Goal: Task Accomplishment & Management: Use online tool/utility

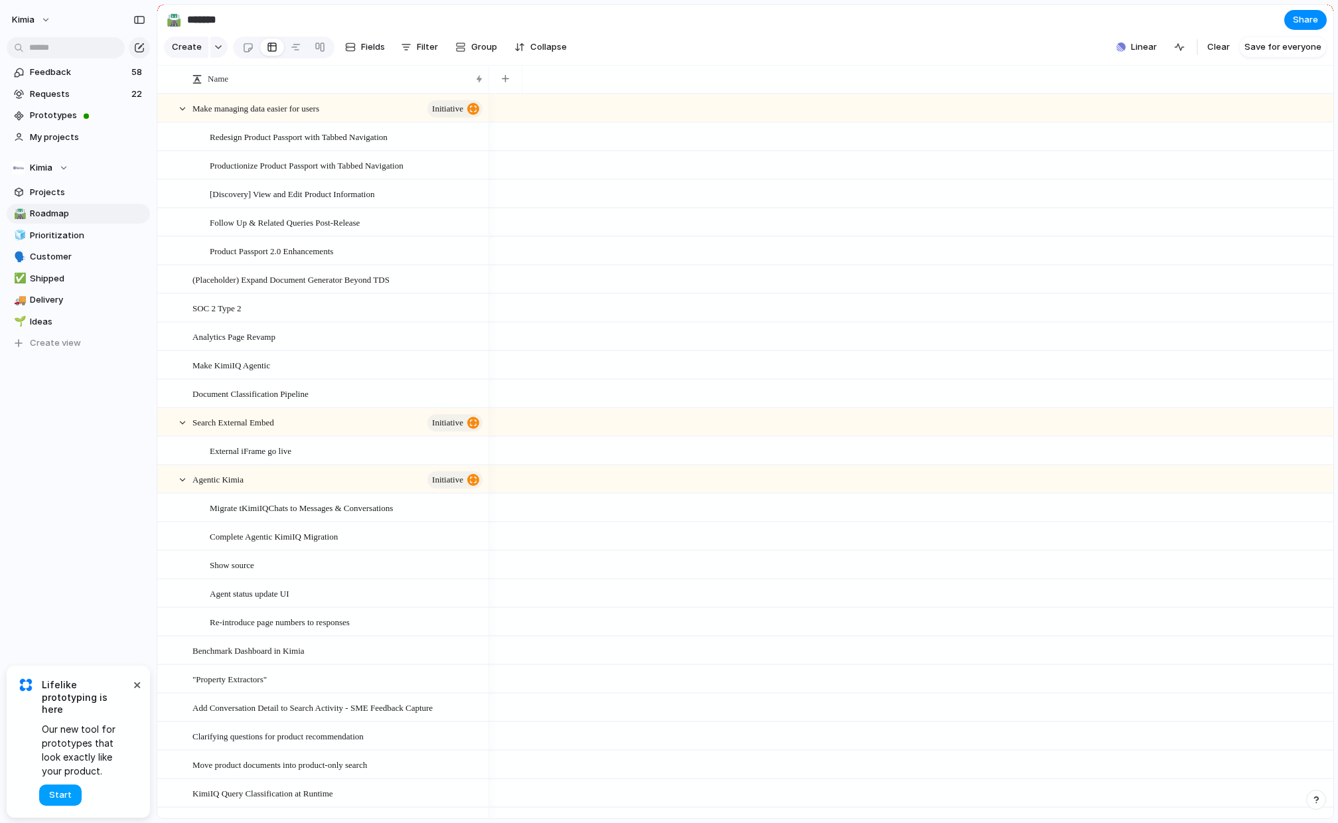
click at [63, 796] on span "Start" at bounding box center [60, 794] width 23 height 13
click at [96, 530] on div "Kimia Feedback 58 Requests 22 Prototypes My projects Kimia Projects 🛣️ Roadmap …" at bounding box center [78, 411] width 157 height 823
click at [59, 90] on span "Requests" at bounding box center [79, 94] width 98 height 13
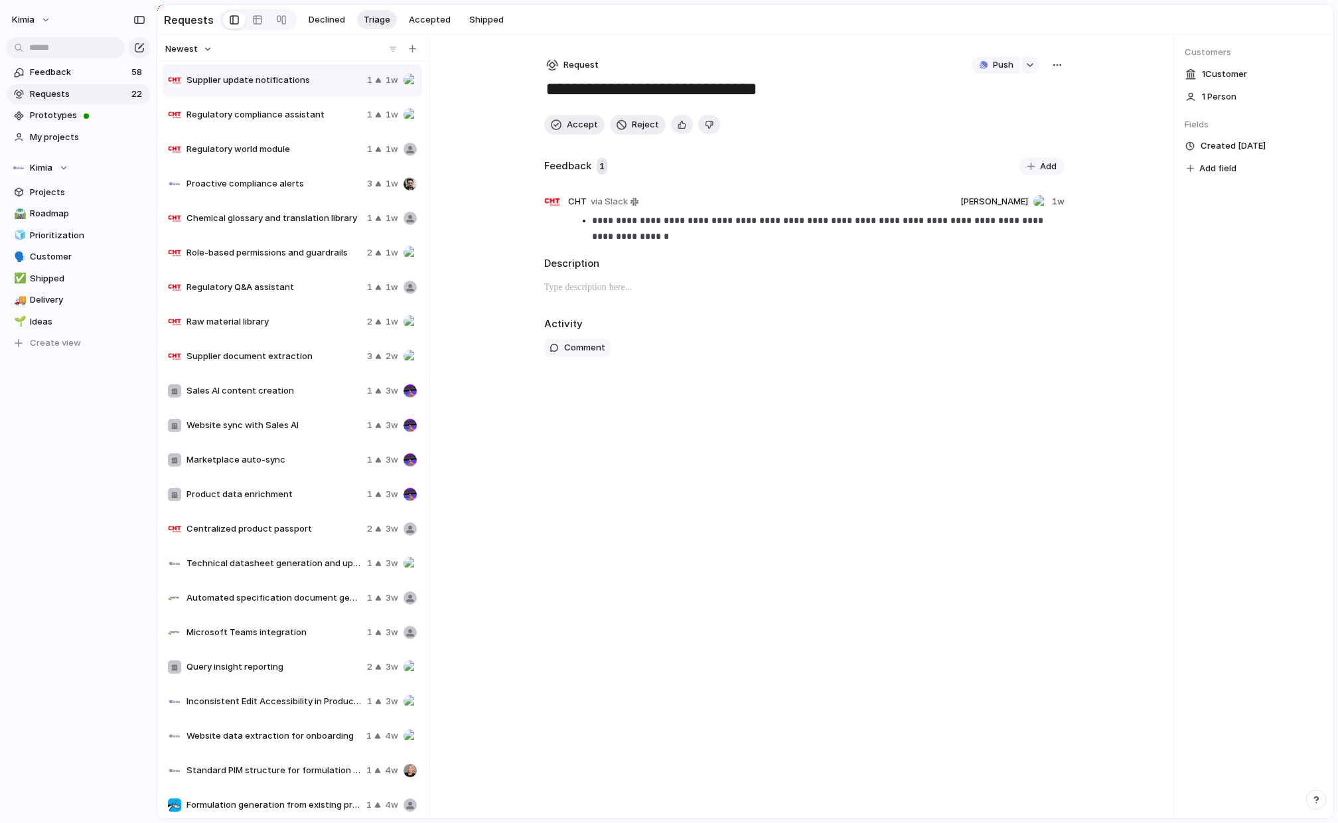
click at [338, 79] on span "Supplier update notifications" at bounding box center [273, 80] width 175 height 13
click at [580, 123] on span "Accept" at bounding box center [582, 124] width 31 height 13
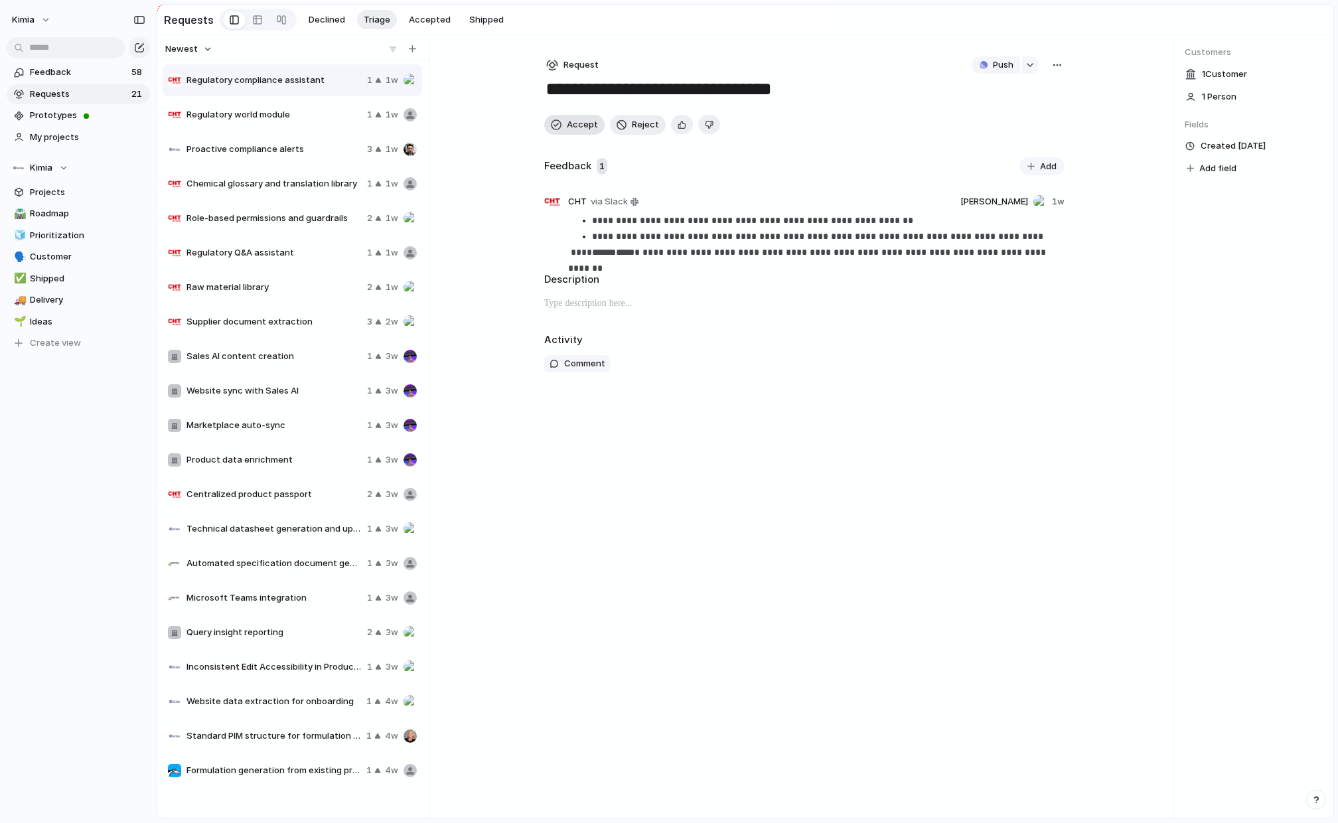
click at [580, 123] on span "Accept" at bounding box center [582, 124] width 31 height 13
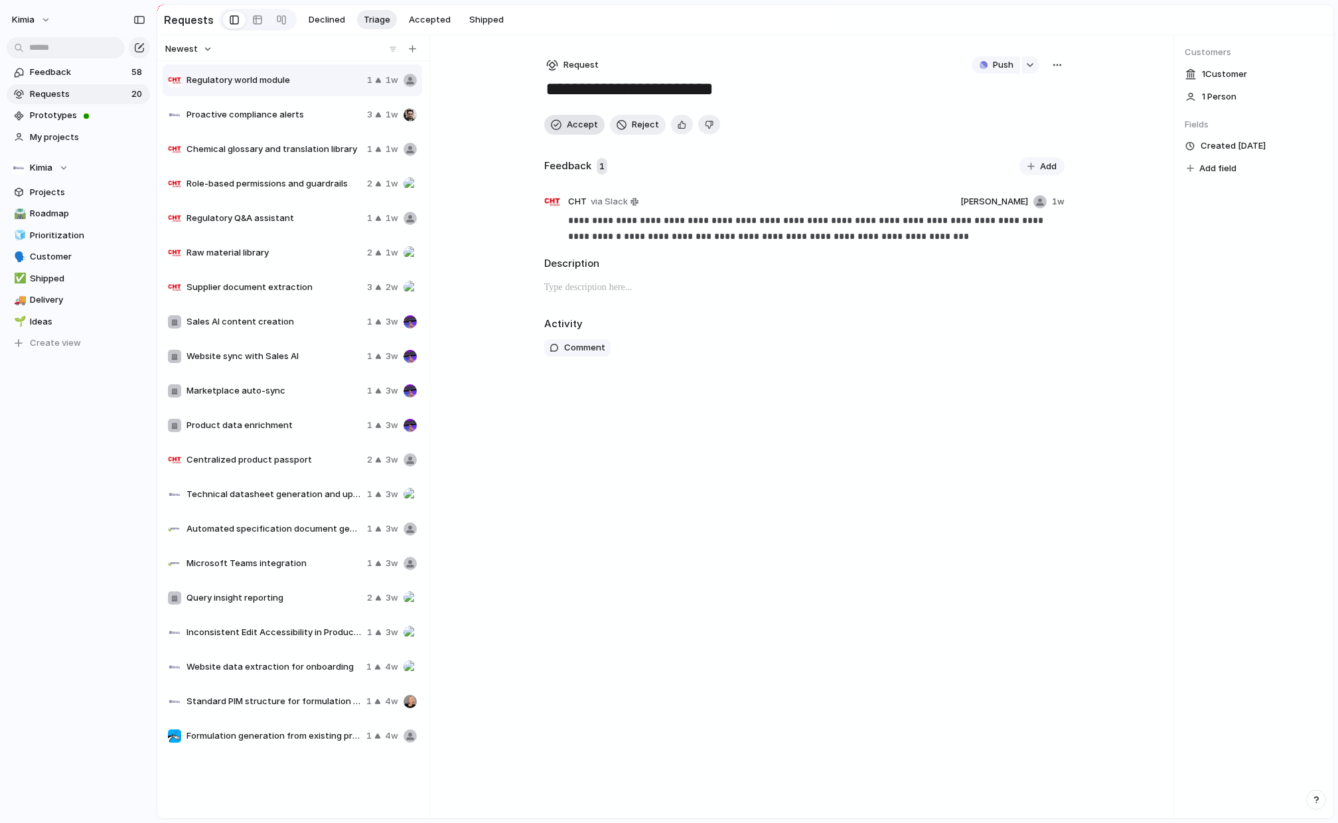
click at [580, 123] on span "Accept" at bounding box center [582, 124] width 31 height 13
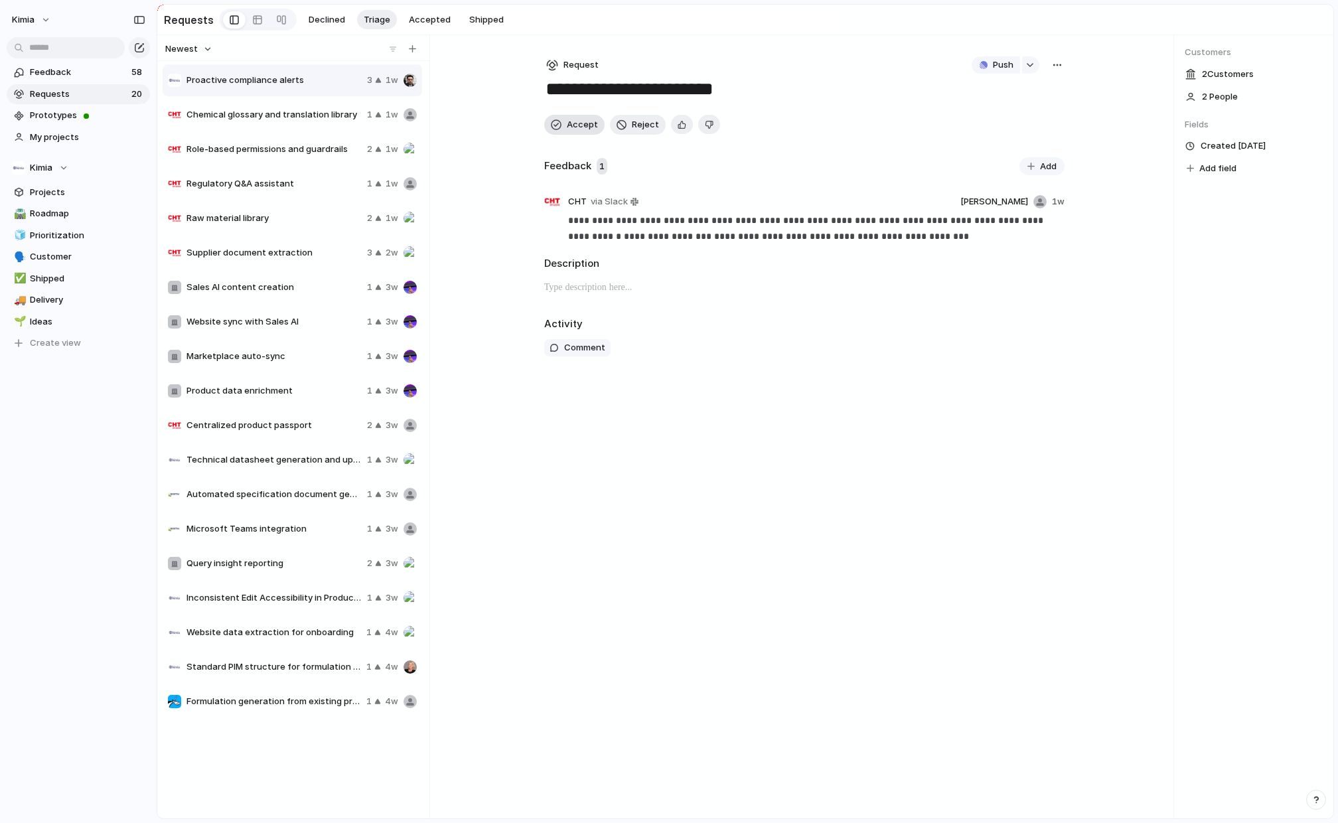
type textarea "**********"
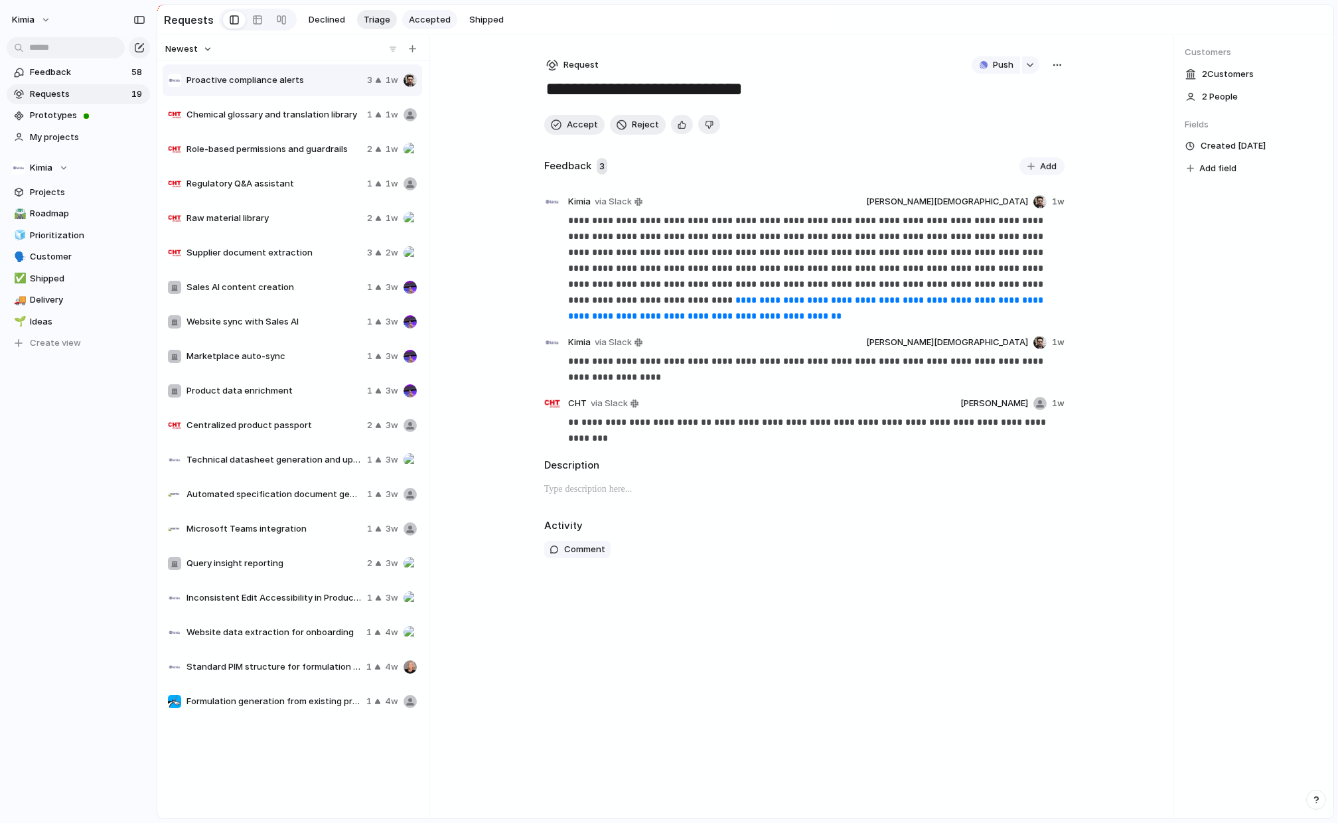
click at [422, 21] on span "Accepted" at bounding box center [430, 19] width 42 height 13
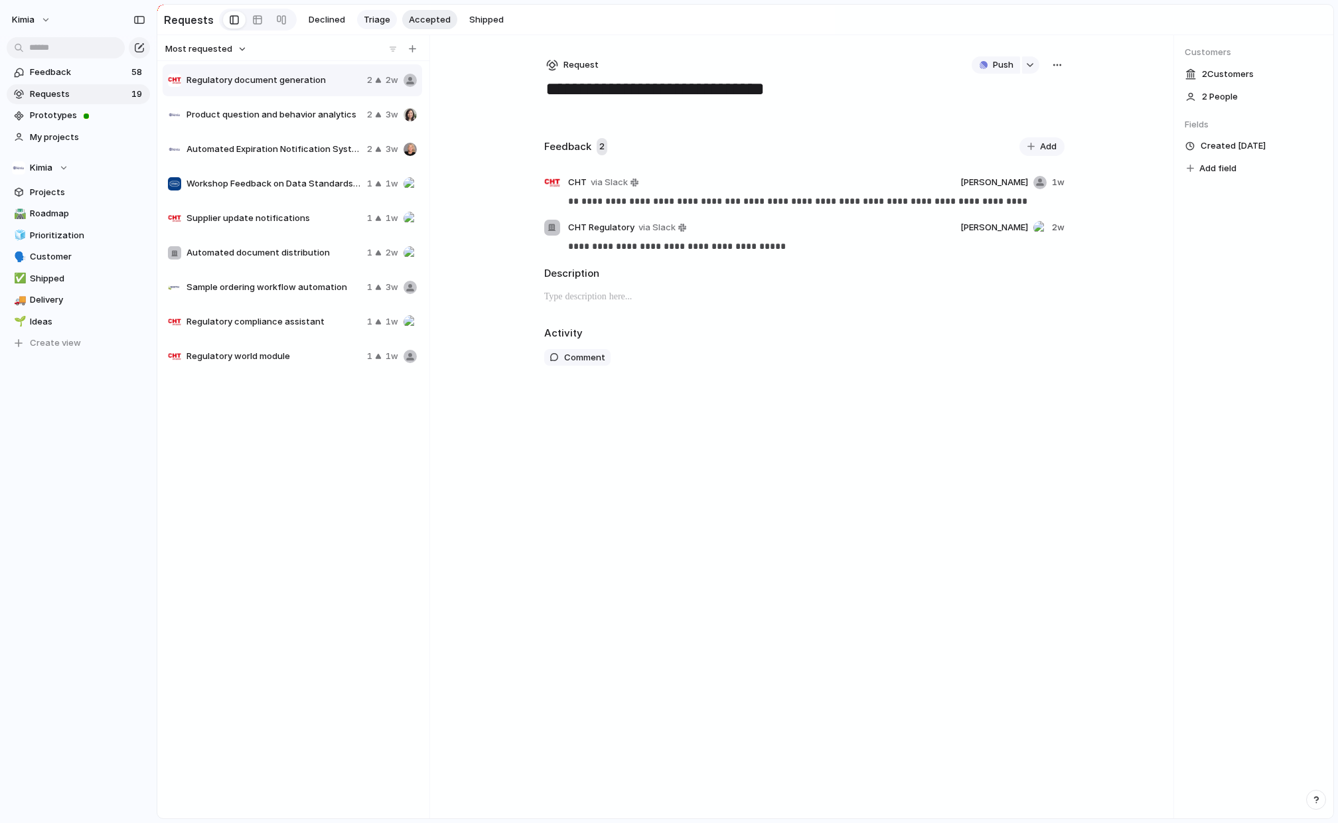
click at [366, 19] on span "Triage" at bounding box center [377, 19] width 27 height 13
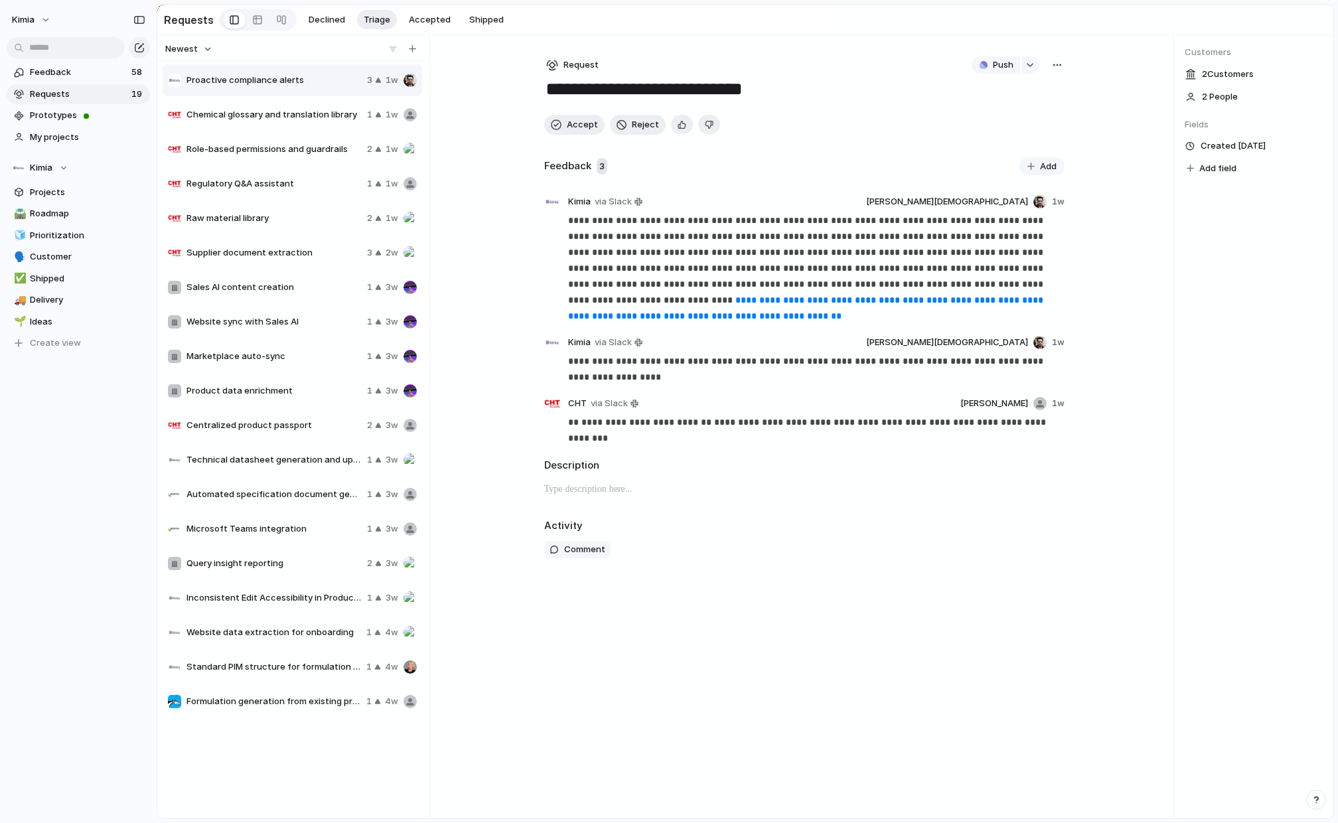
click at [321, 80] on span "Proactive compliance alerts" at bounding box center [273, 80] width 175 height 13
click at [420, 21] on span "Accepted" at bounding box center [430, 19] width 42 height 13
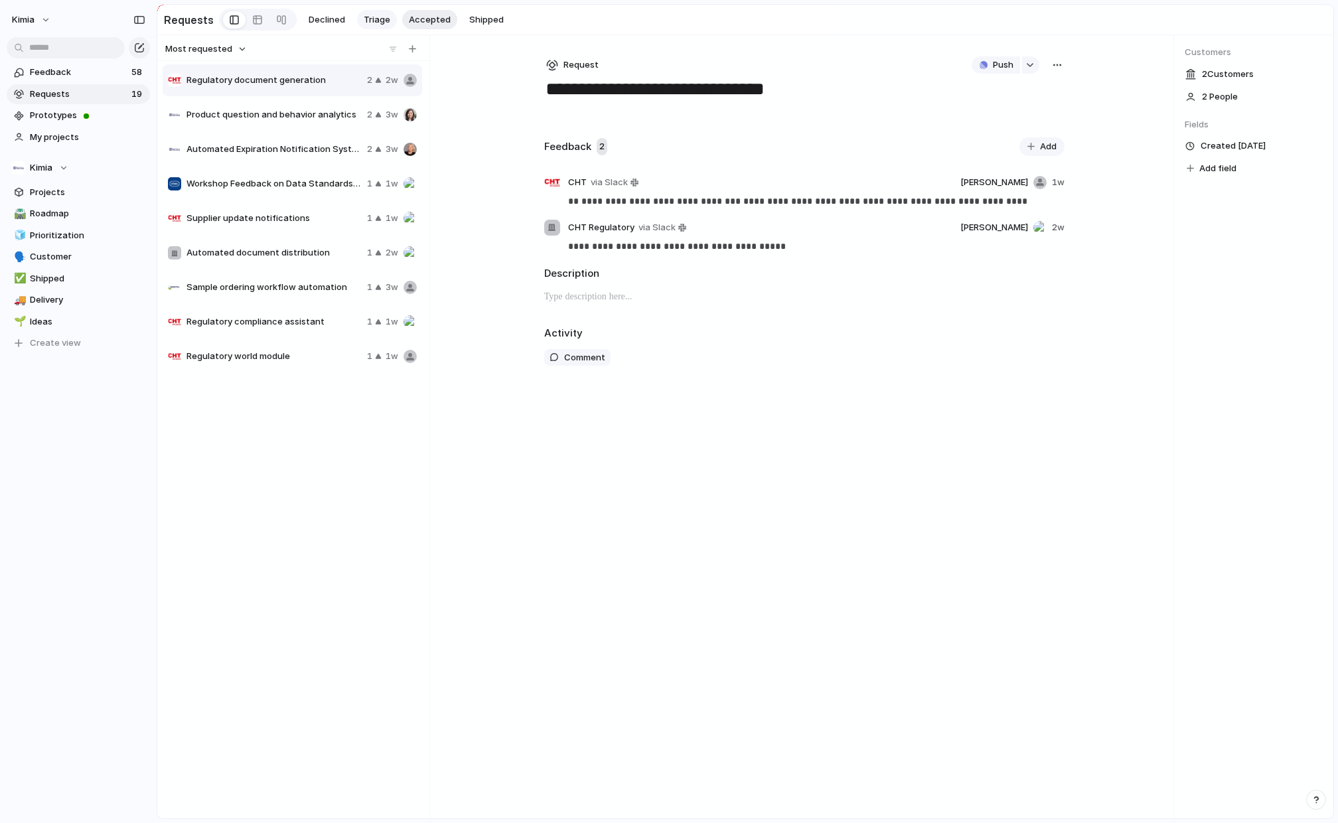
click at [380, 18] on span "Triage" at bounding box center [377, 19] width 27 height 13
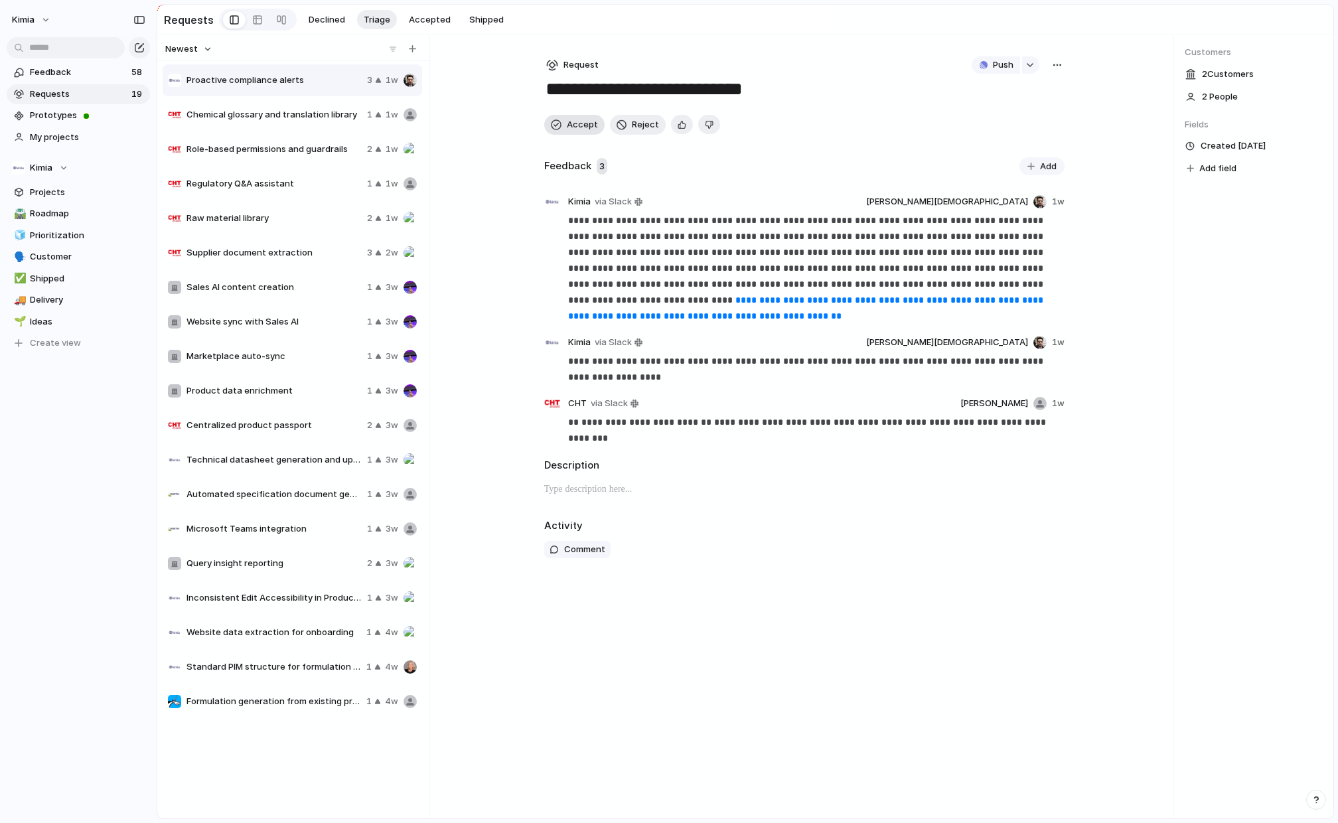
click at [586, 119] on span "Accept" at bounding box center [582, 124] width 31 height 13
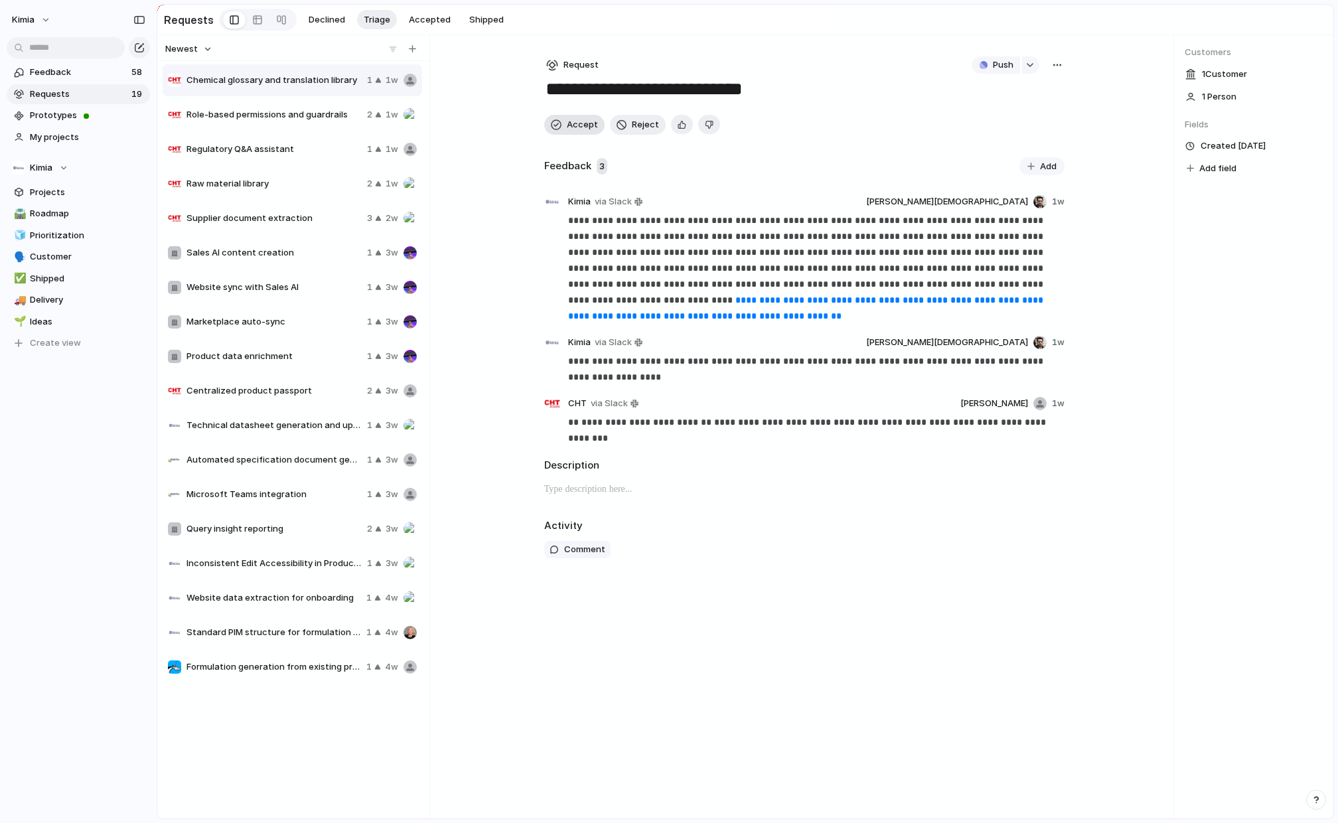
type textarea "**********"
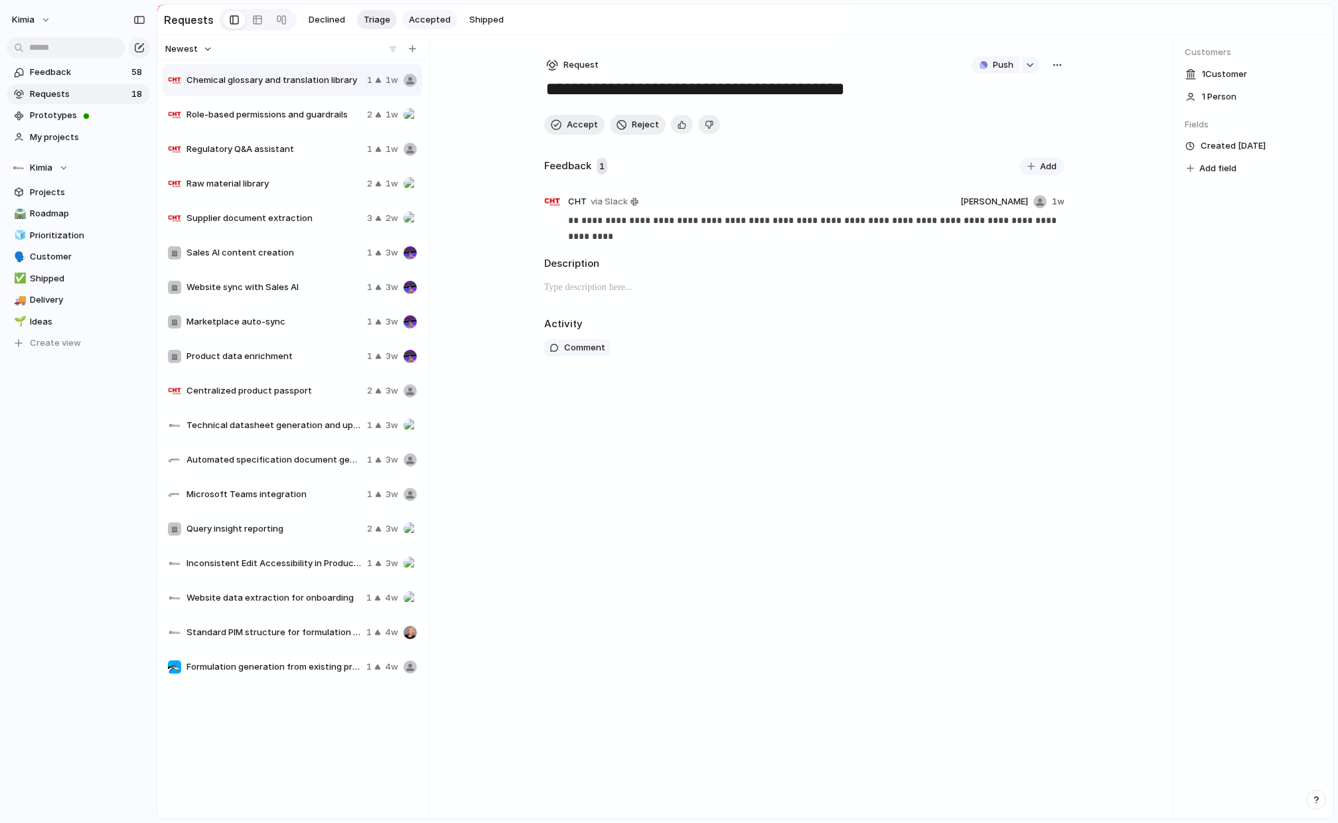
click at [429, 17] on span "Accepted" at bounding box center [430, 19] width 42 height 13
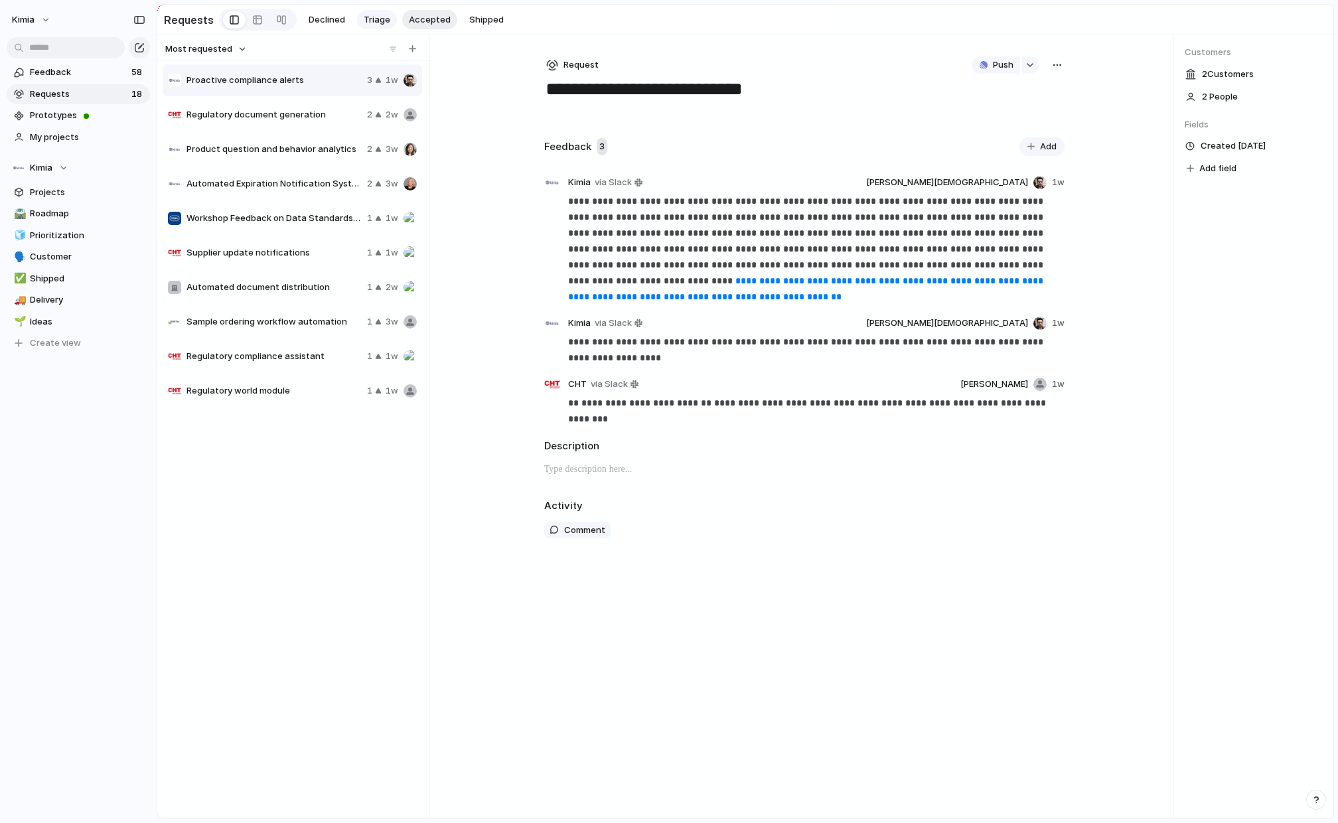
click at [364, 25] on span "Triage" at bounding box center [377, 19] width 27 height 13
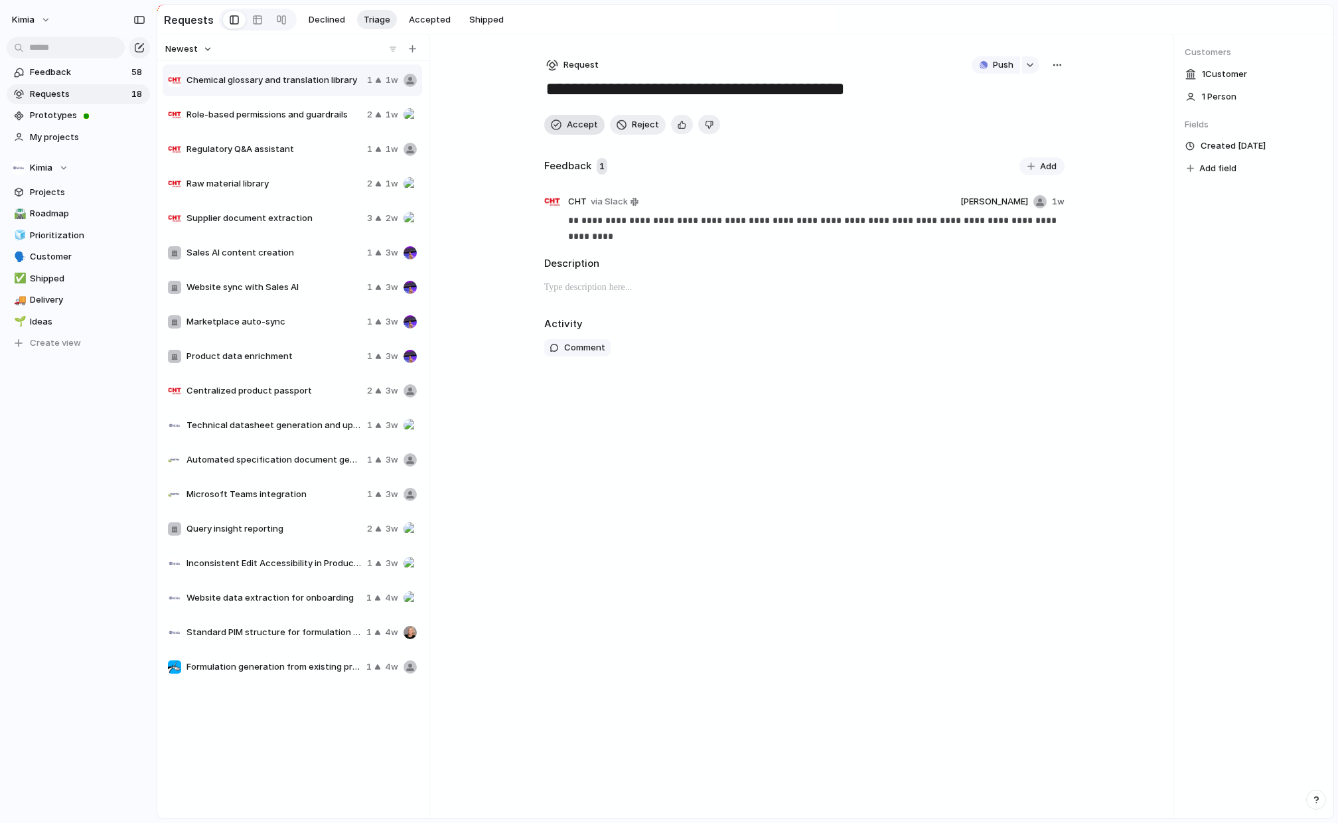
click at [579, 123] on span "Accept" at bounding box center [582, 124] width 31 height 13
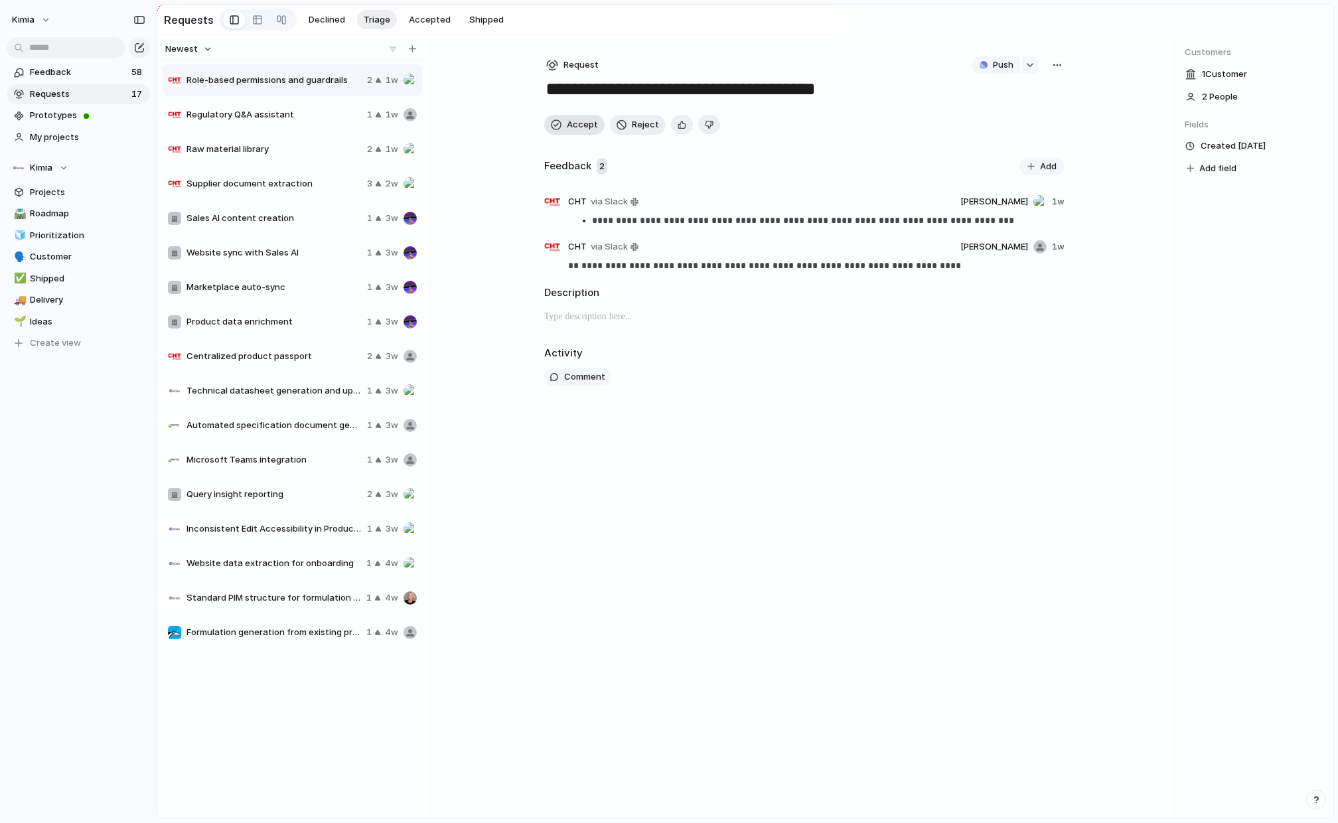
click at [579, 123] on span "Accept" at bounding box center [582, 124] width 31 height 13
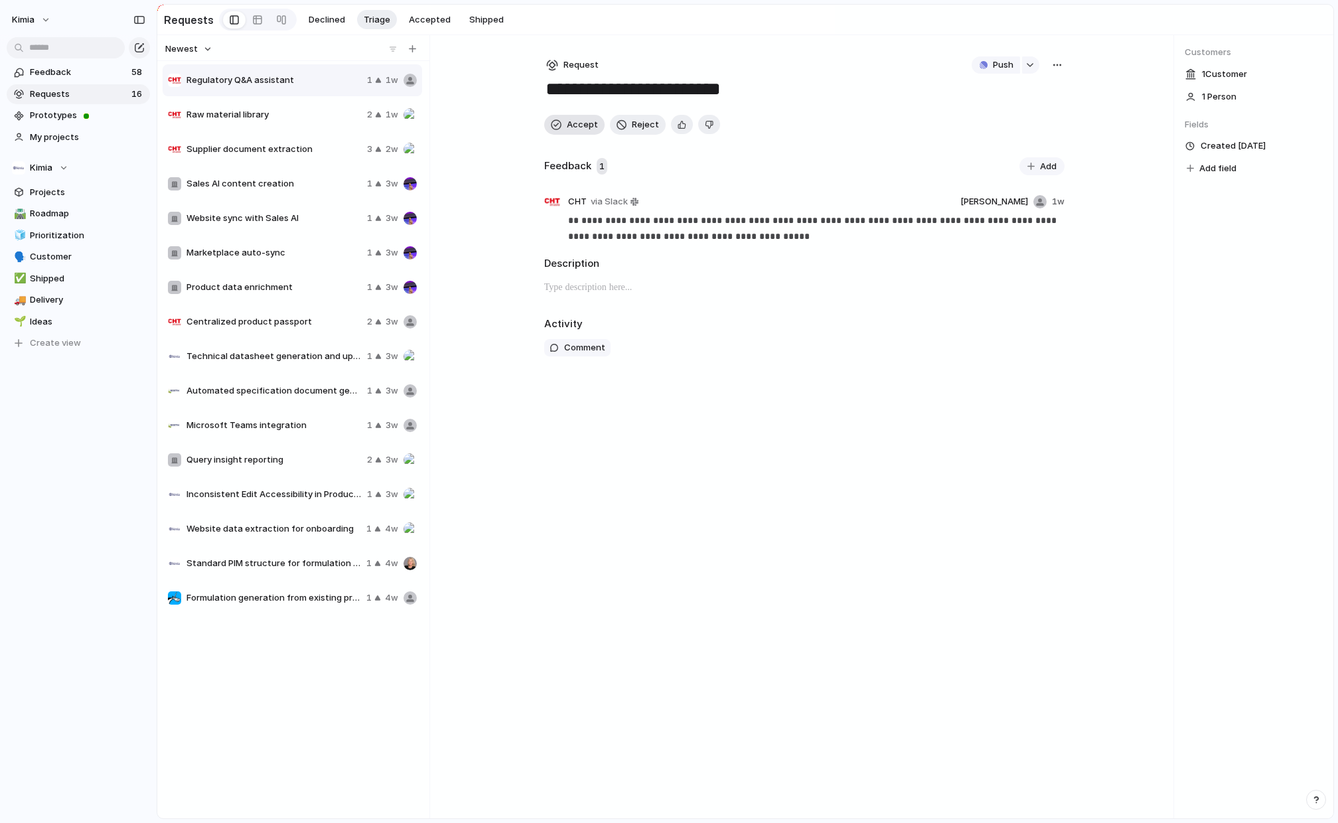
click at [579, 123] on span "Accept" at bounding box center [582, 124] width 31 height 13
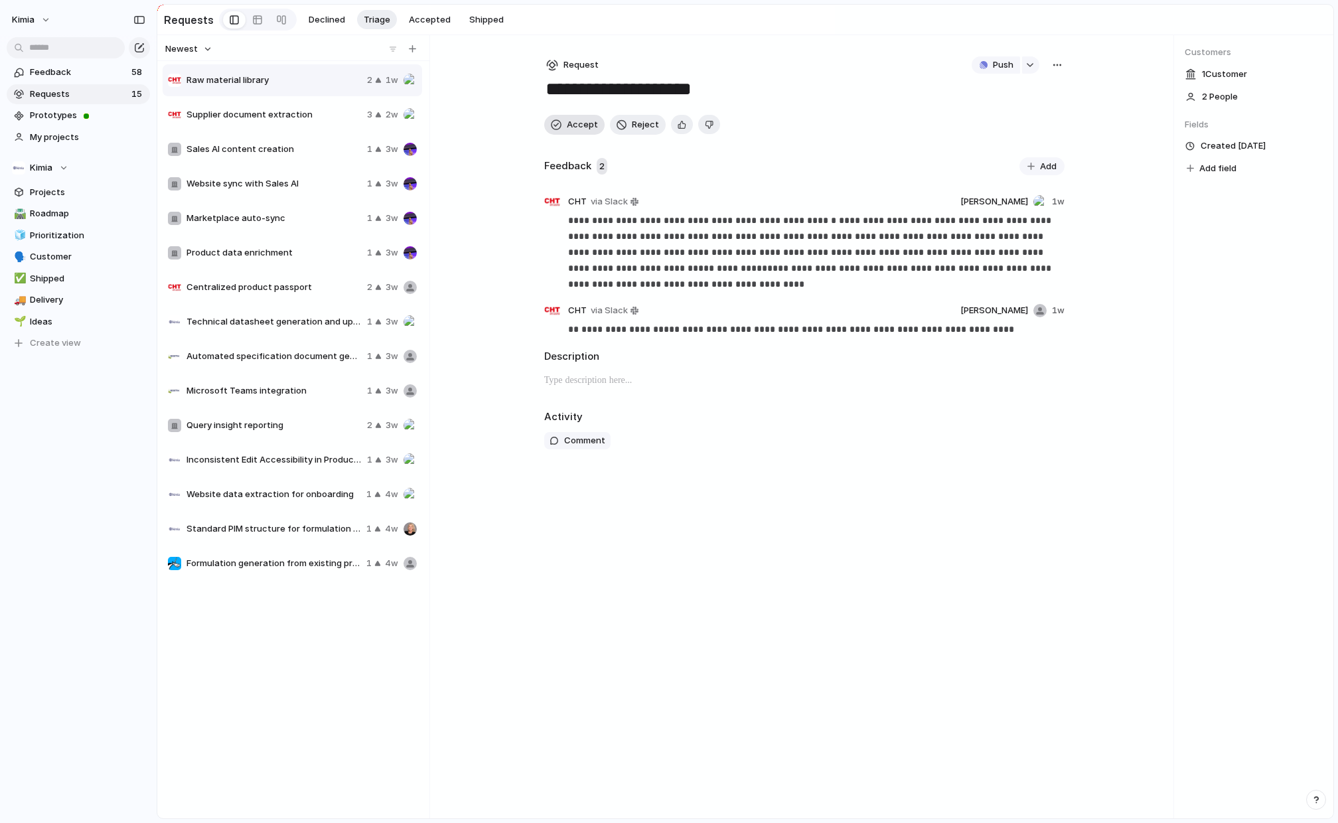
click at [579, 123] on span "Accept" at bounding box center [582, 124] width 31 height 13
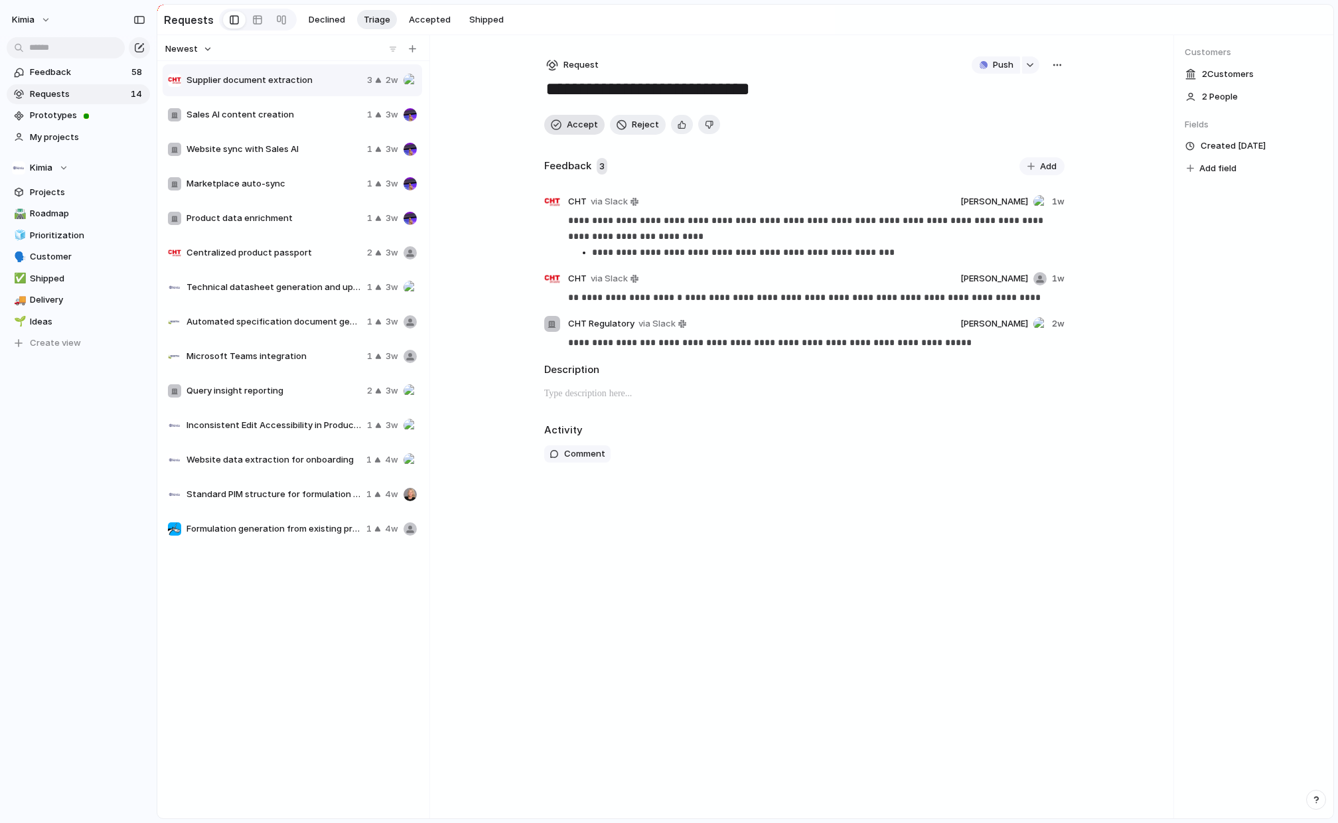
click at [579, 123] on span "Accept" at bounding box center [582, 124] width 31 height 13
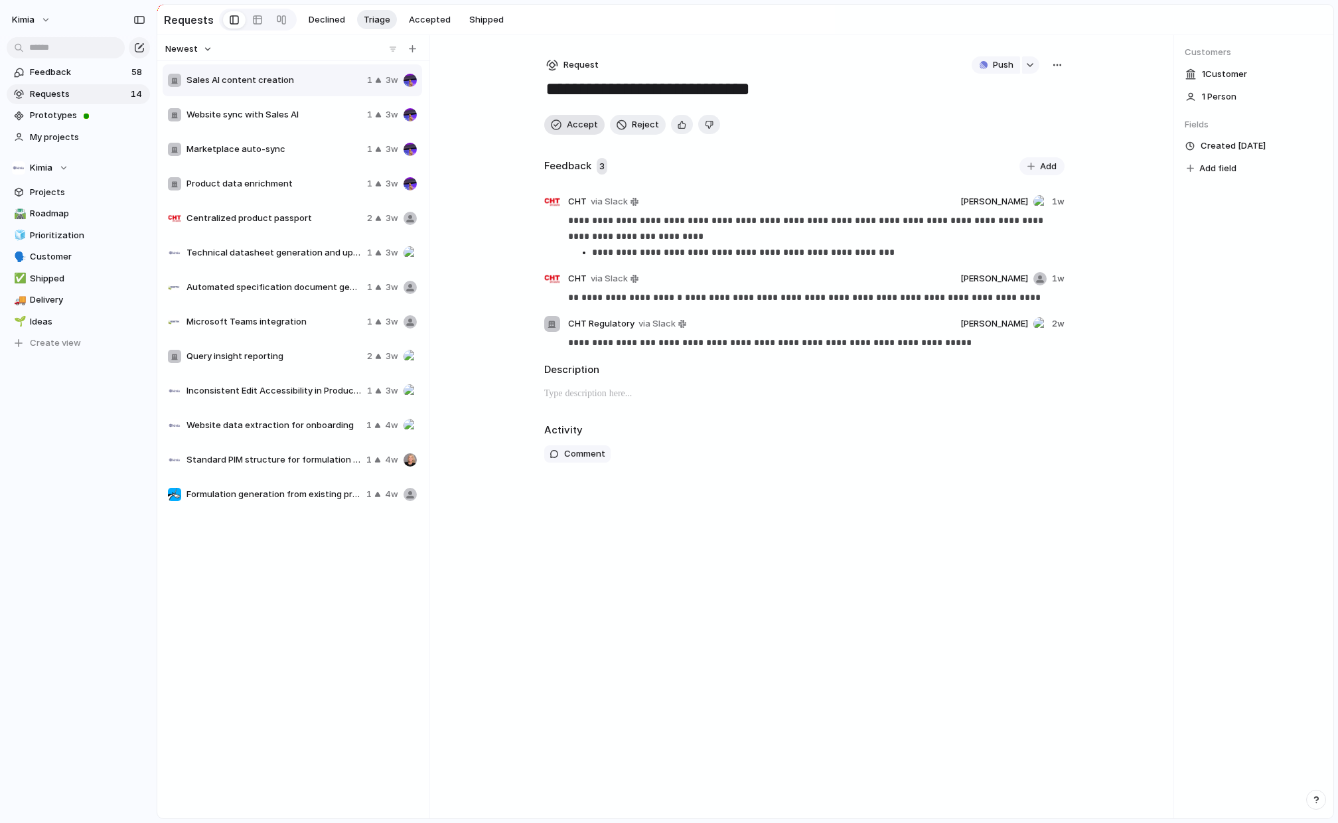
type textarea "**********"
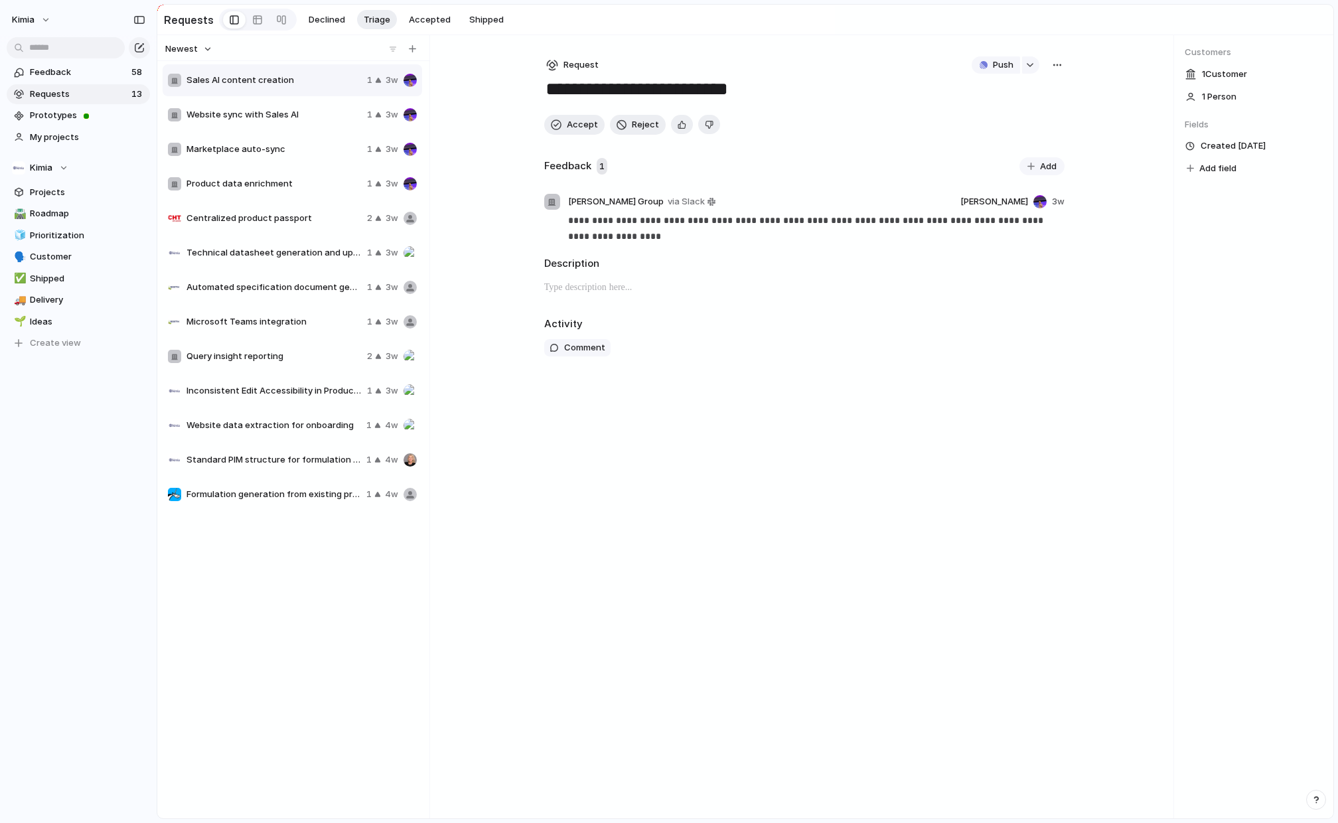
click at [701, 492] on div "**********" at bounding box center [804, 426] width 563 height 783
click at [324, 76] on span "Sales AI content creation" at bounding box center [273, 80] width 175 height 13
click at [417, 19] on span "Accepted" at bounding box center [430, 19] width 42 height 13
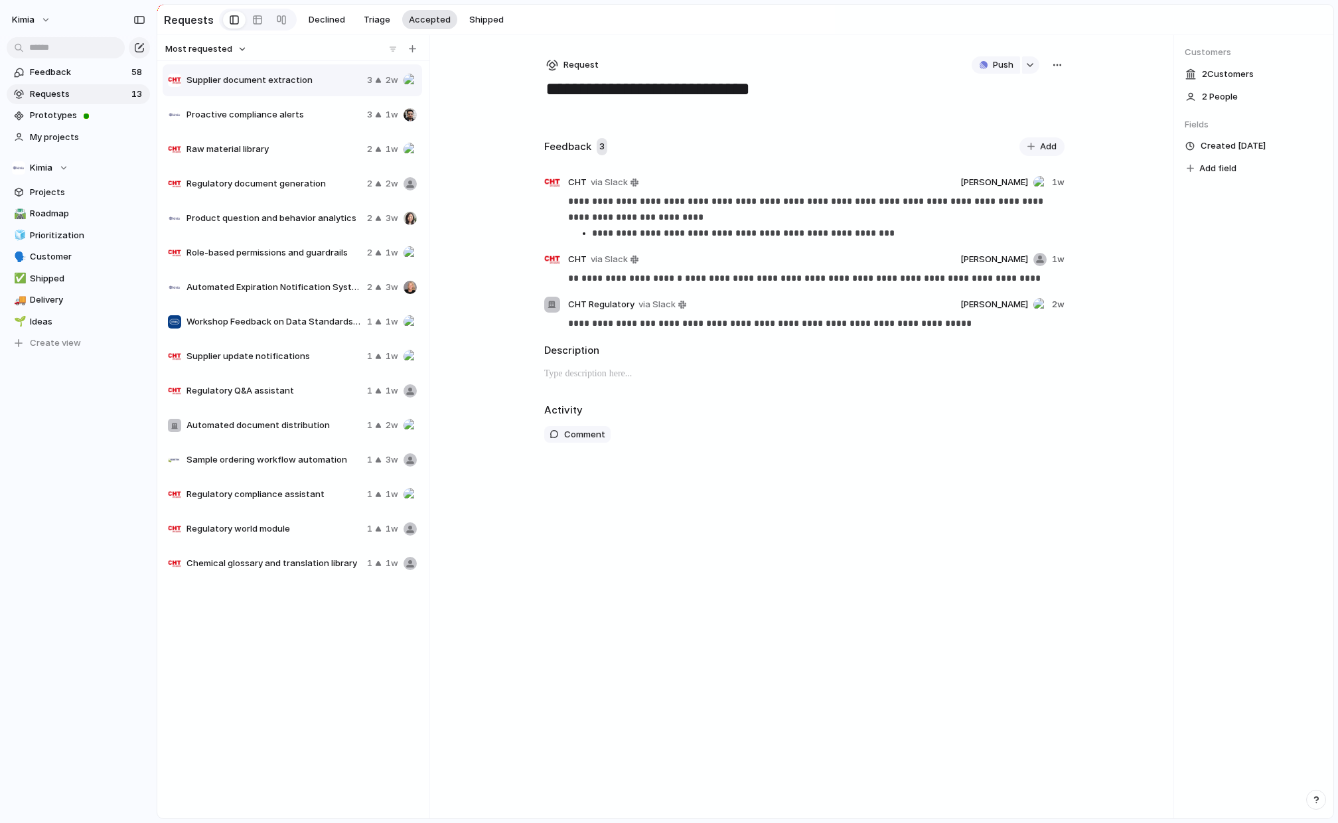
click at [417, 19] on span "Accepted" at bounding box center [430, 19] width 42 height 13
click at [366, 19] on span "Triage" at bounding box center [377, 19] width 27 height 13
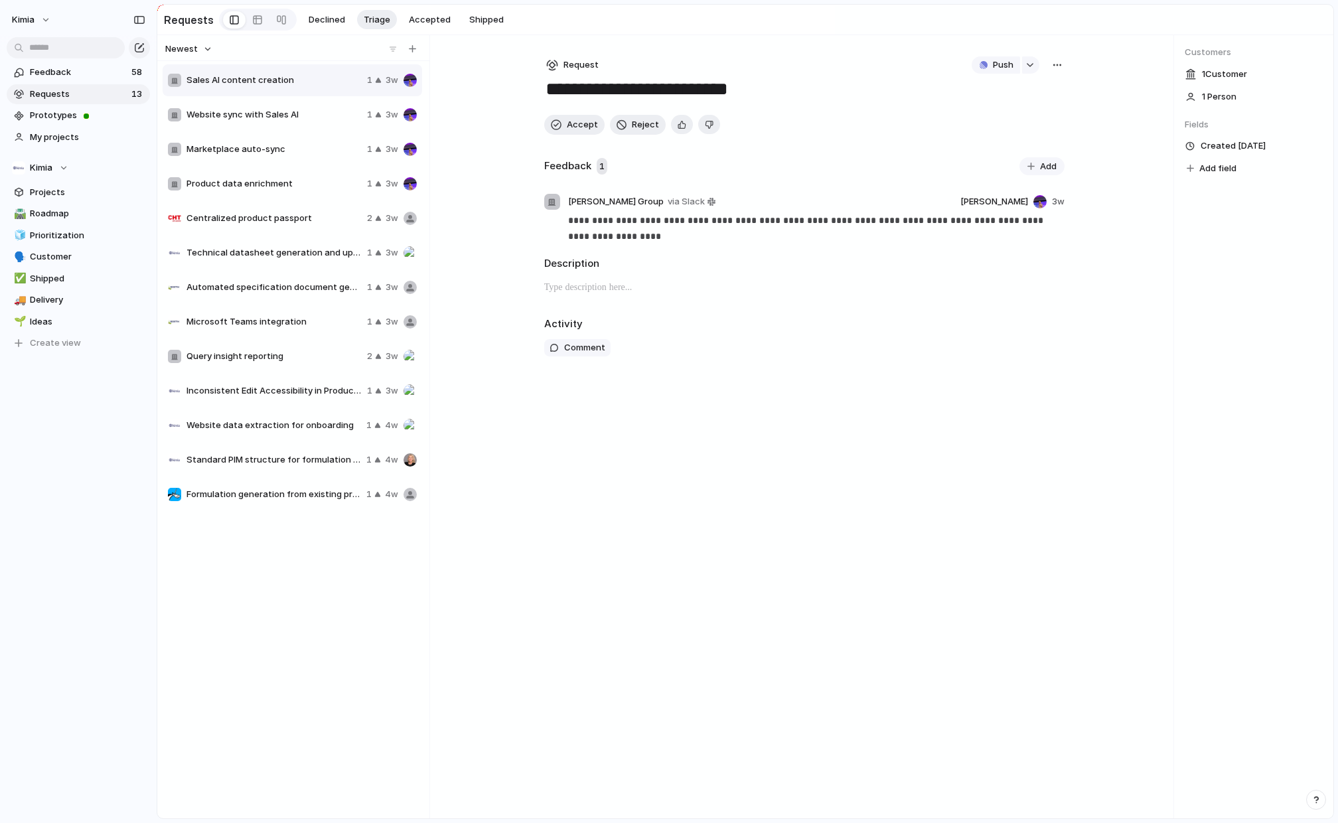
click at [323, 80] on span "Sales AI content creation" at bounding box center [273, 80] width 175 height 13
click at [571, 127] on span "Accept" at bounding box center [582, 124] width 31 height 13
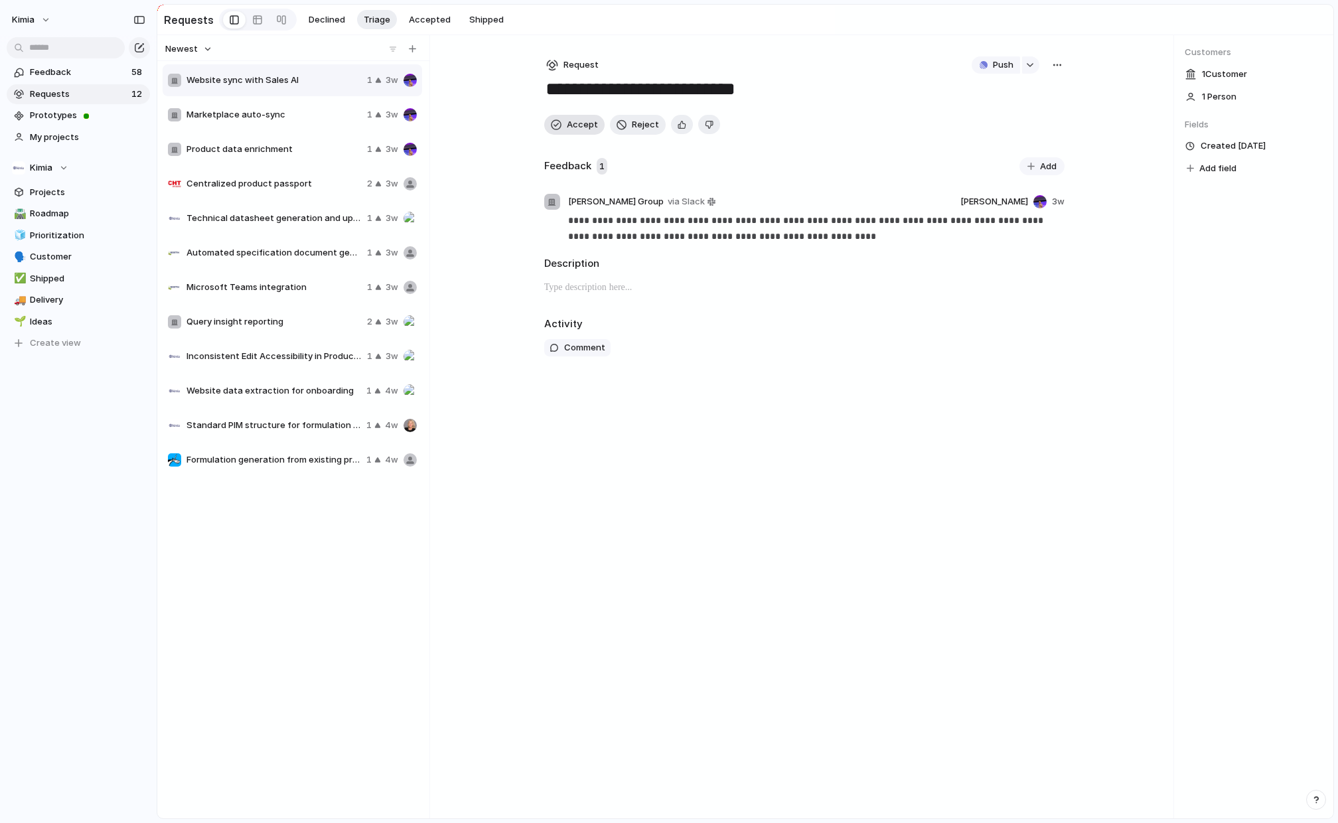
click at [571, 127] on span "Accept" at bounding box center [582, 124] width 31 height 13
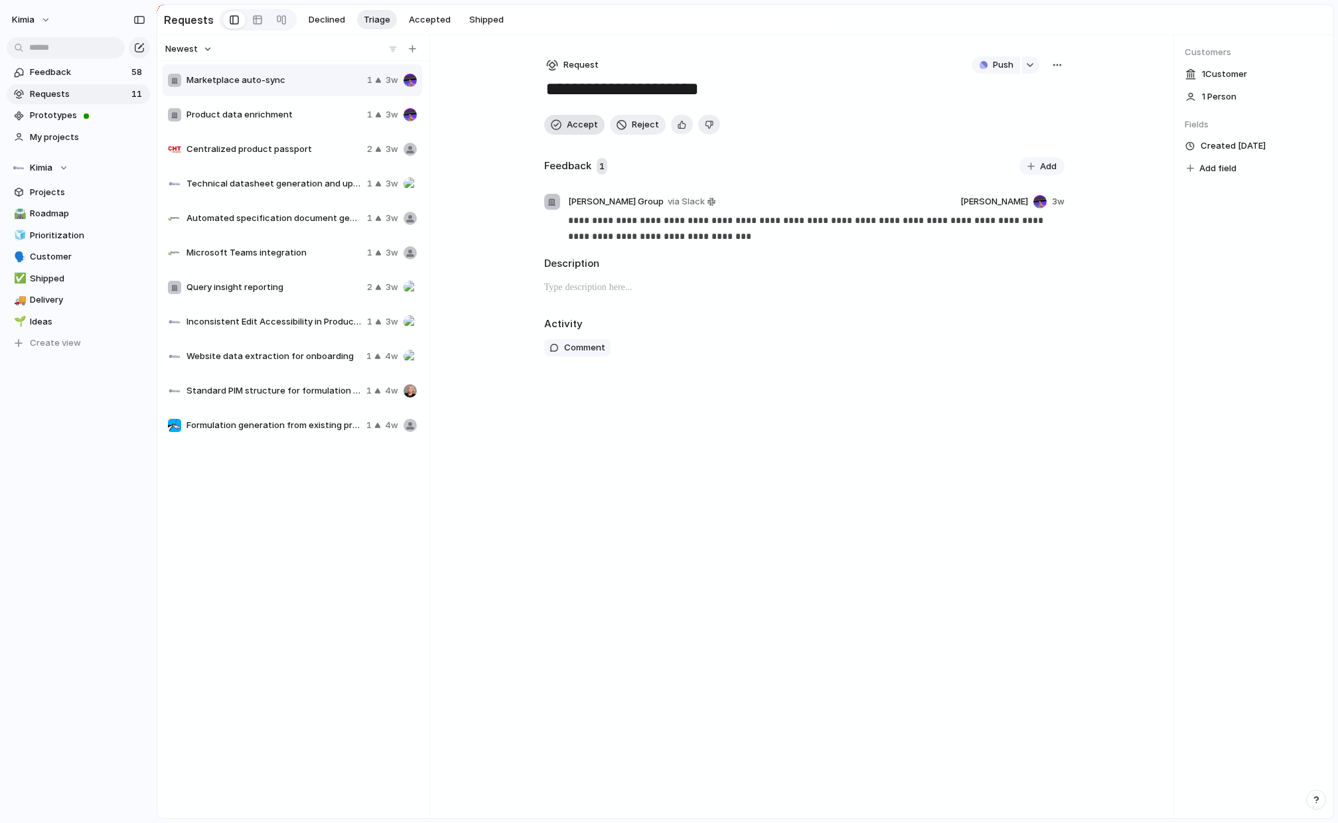
click at [571, 127] on span "Accept" at bounding box center [582, 124] width 31 height 13
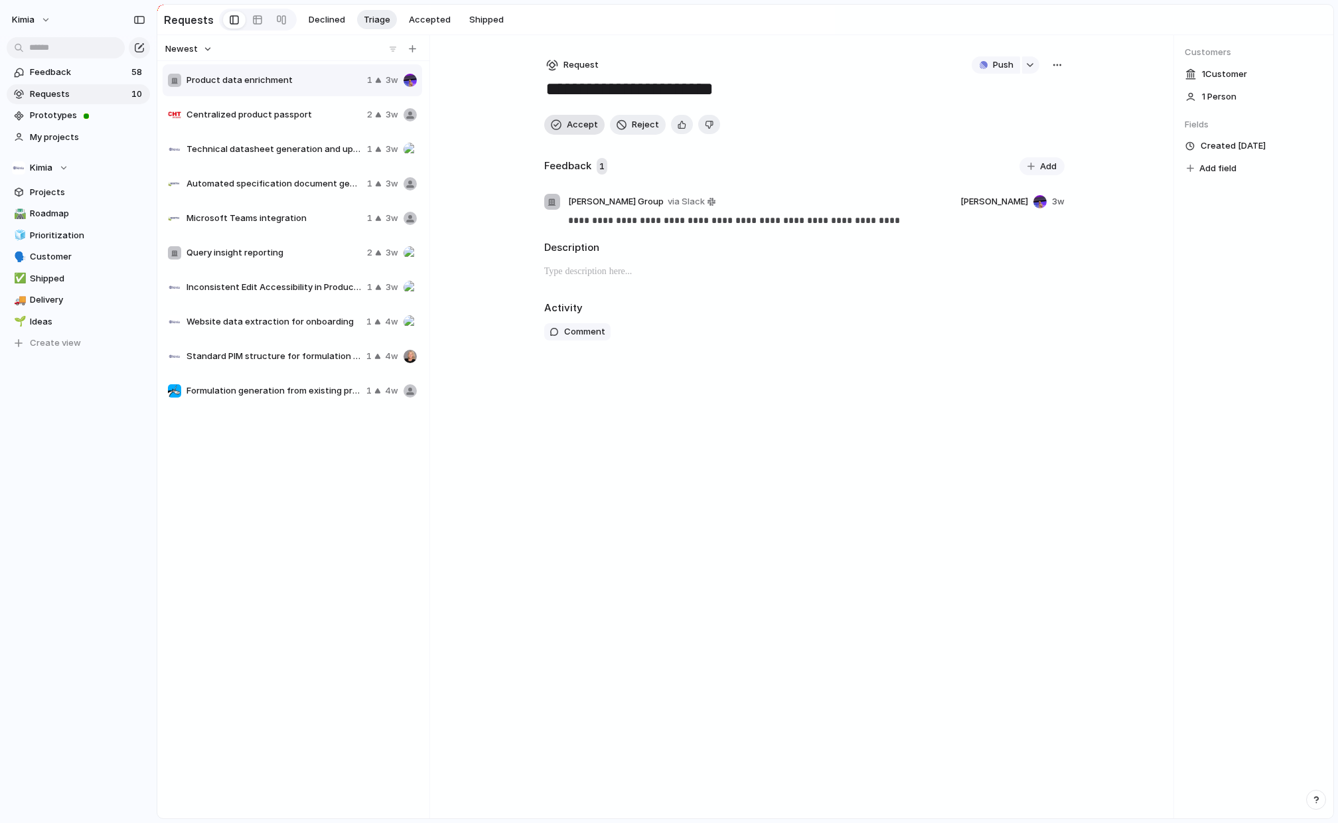
click at [571, 127] on span "Accept" at bounding box center [582, 124] width 31 height 13
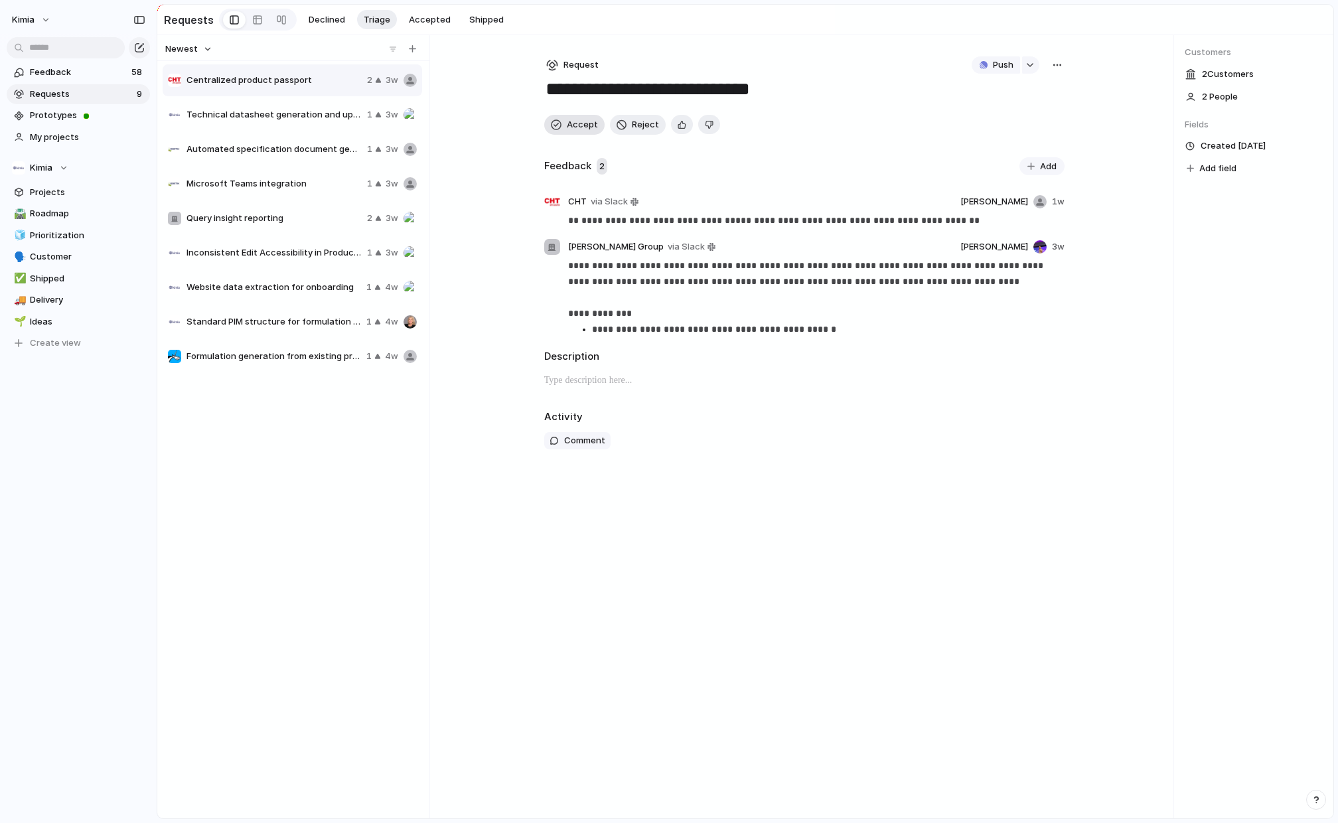
click at [571, 127] on span "Accept" at bounding box center [582, 124] width 31 height 13
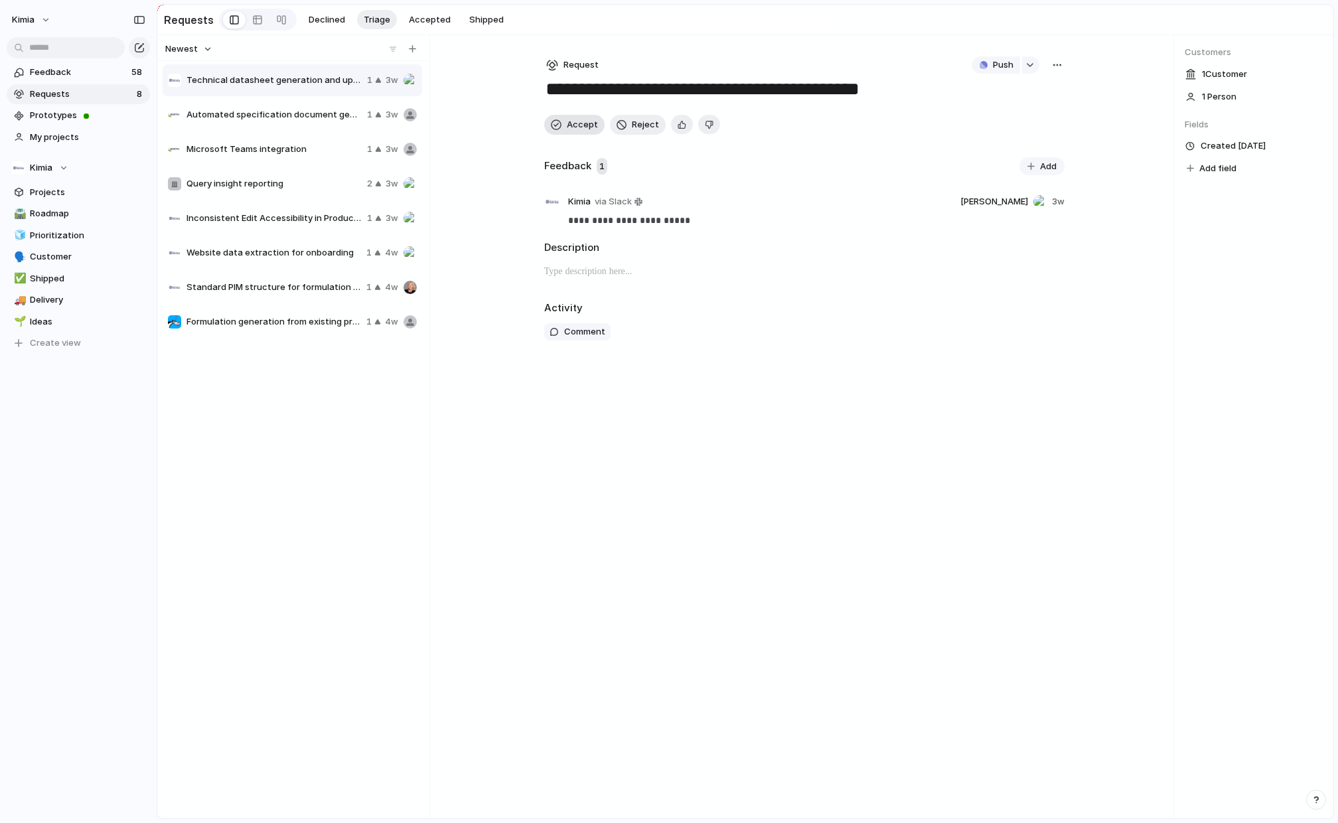
click at [571, 127] on span "Accept" at bounding box center [582, 124] width 31 height 13
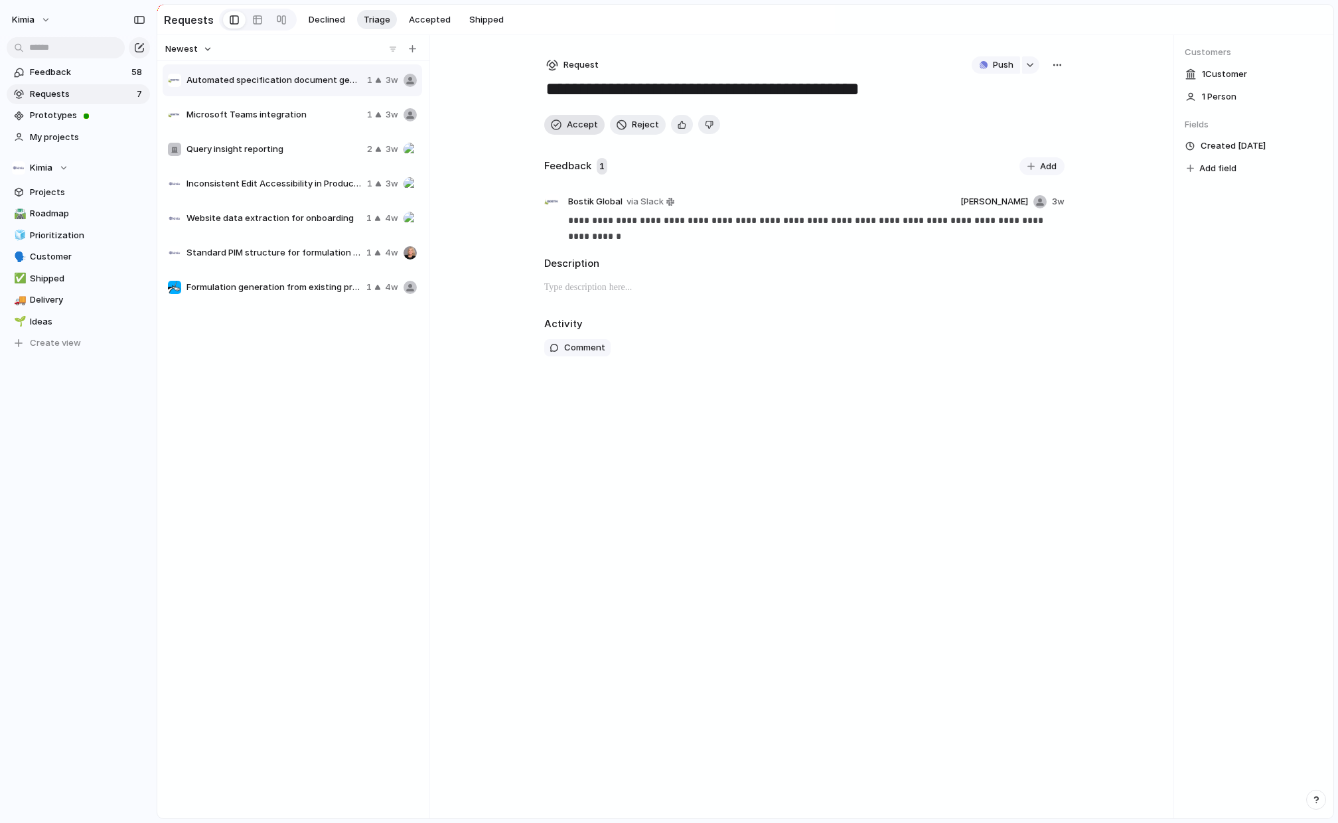
click at [571, 127] on span "Accept" at bounding box center [582, 124] width 31 height 13
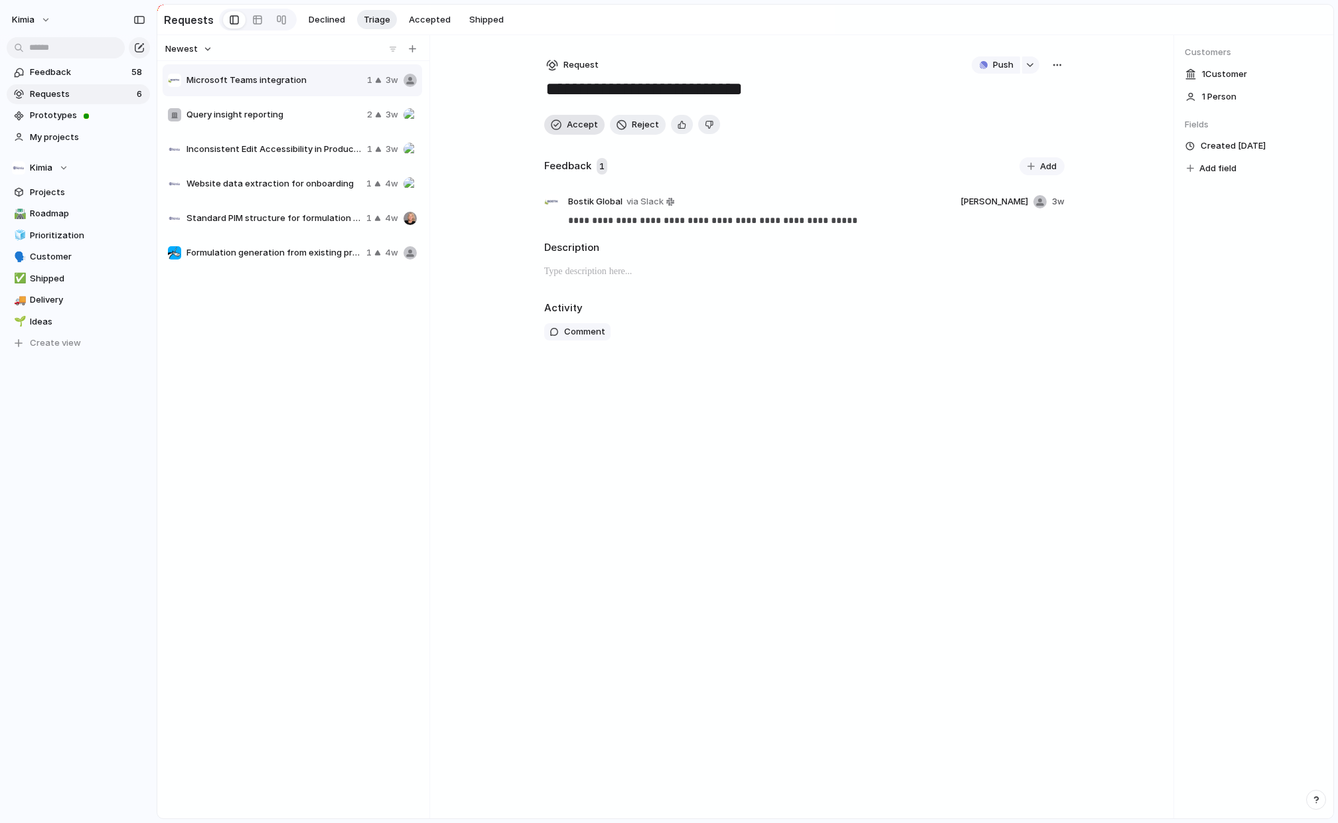
click at [571, 127] on span "Accept" at bounding box center [582, 124] width 31 height 13
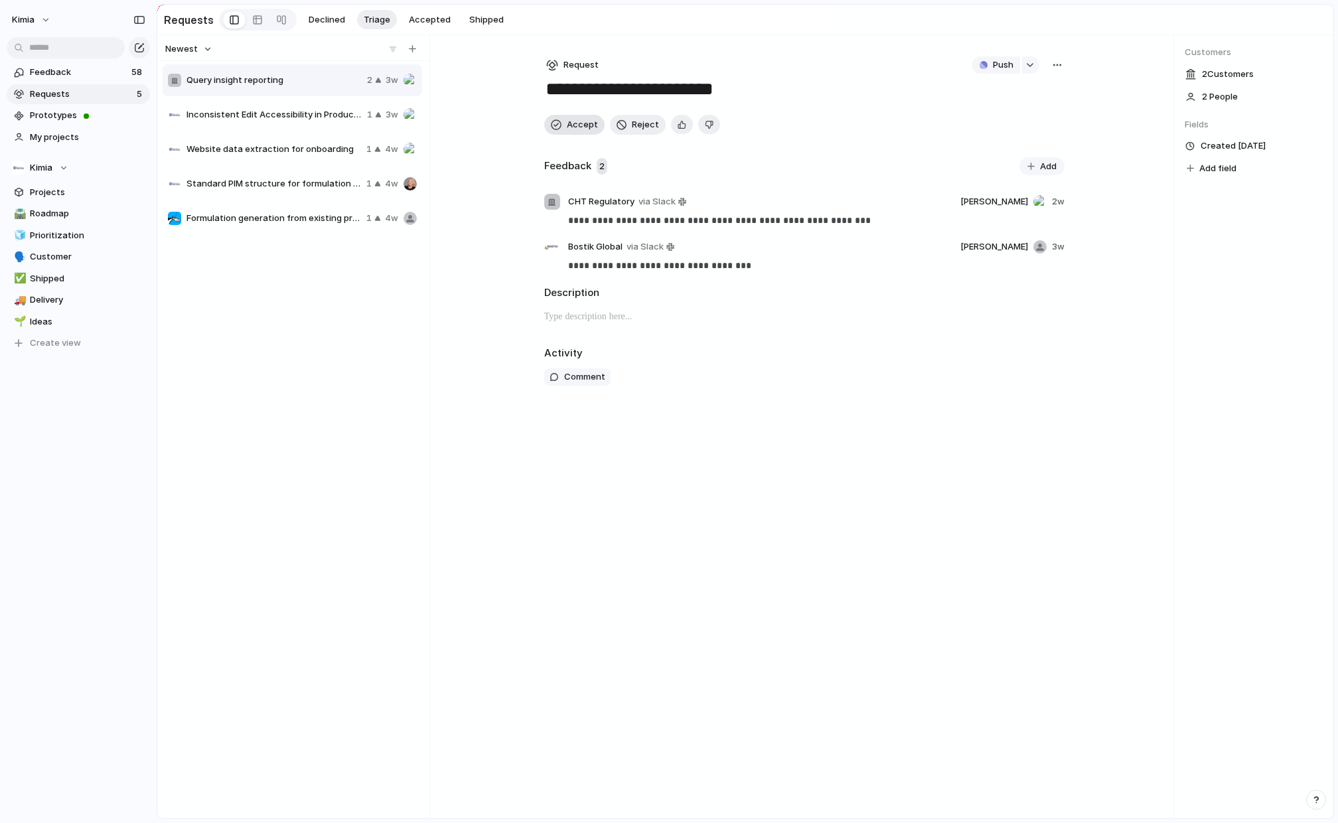
click at [571, 127] on span "Accept" at bounding box center [582, 124] width 31 height 13
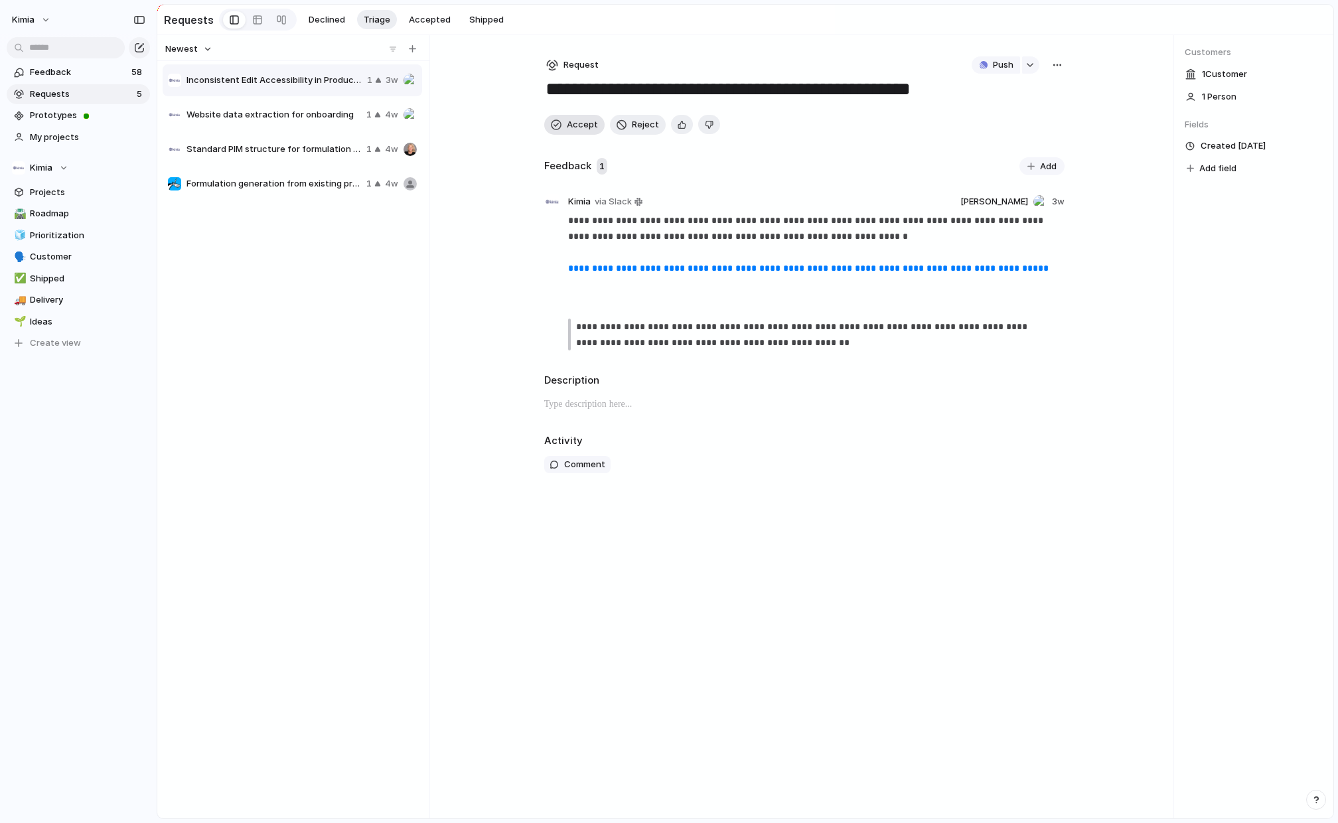
click at [571, 127] on span "Accept" at bounding box center [582, 124] width 31 height 13
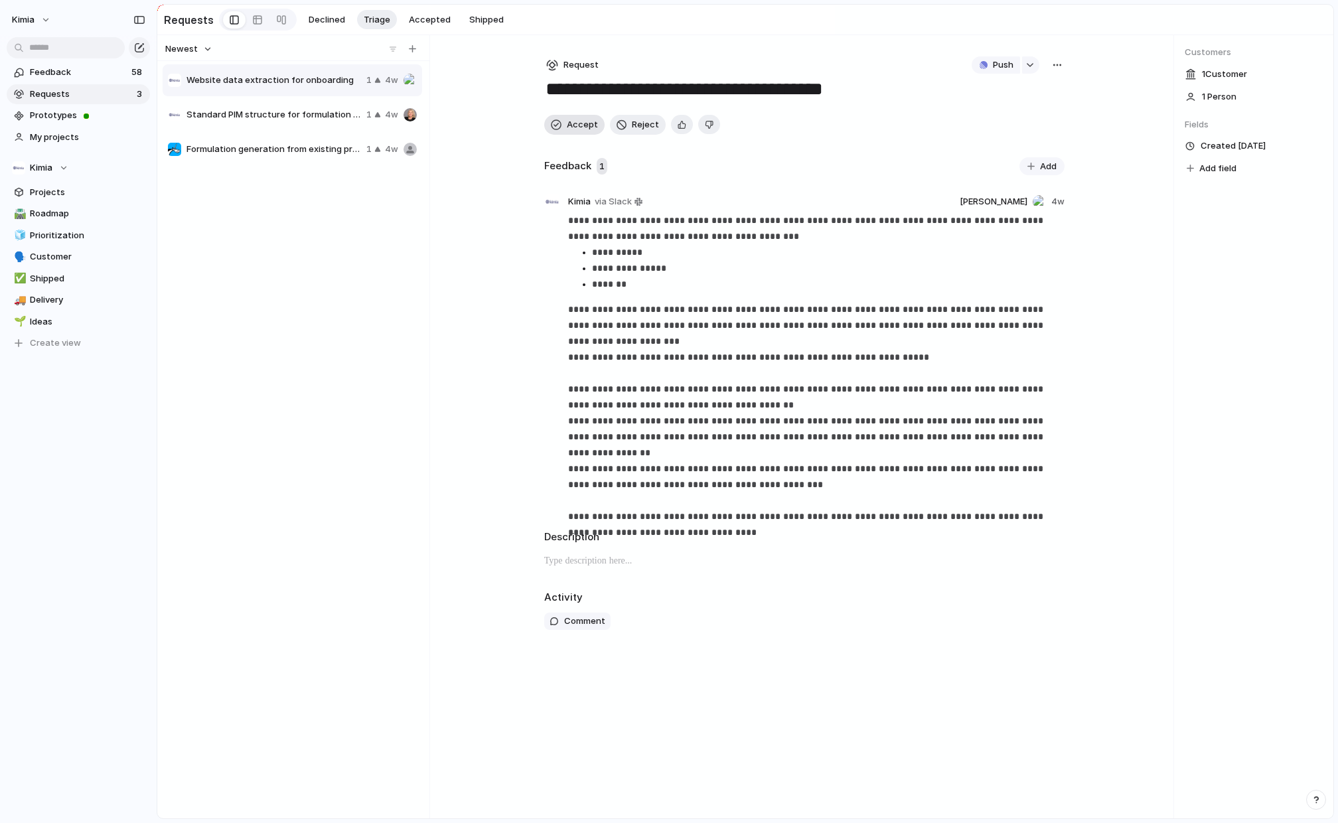
click at [571, 127] on span "Accept" at bounding box center [582, 124] width 31 height 13
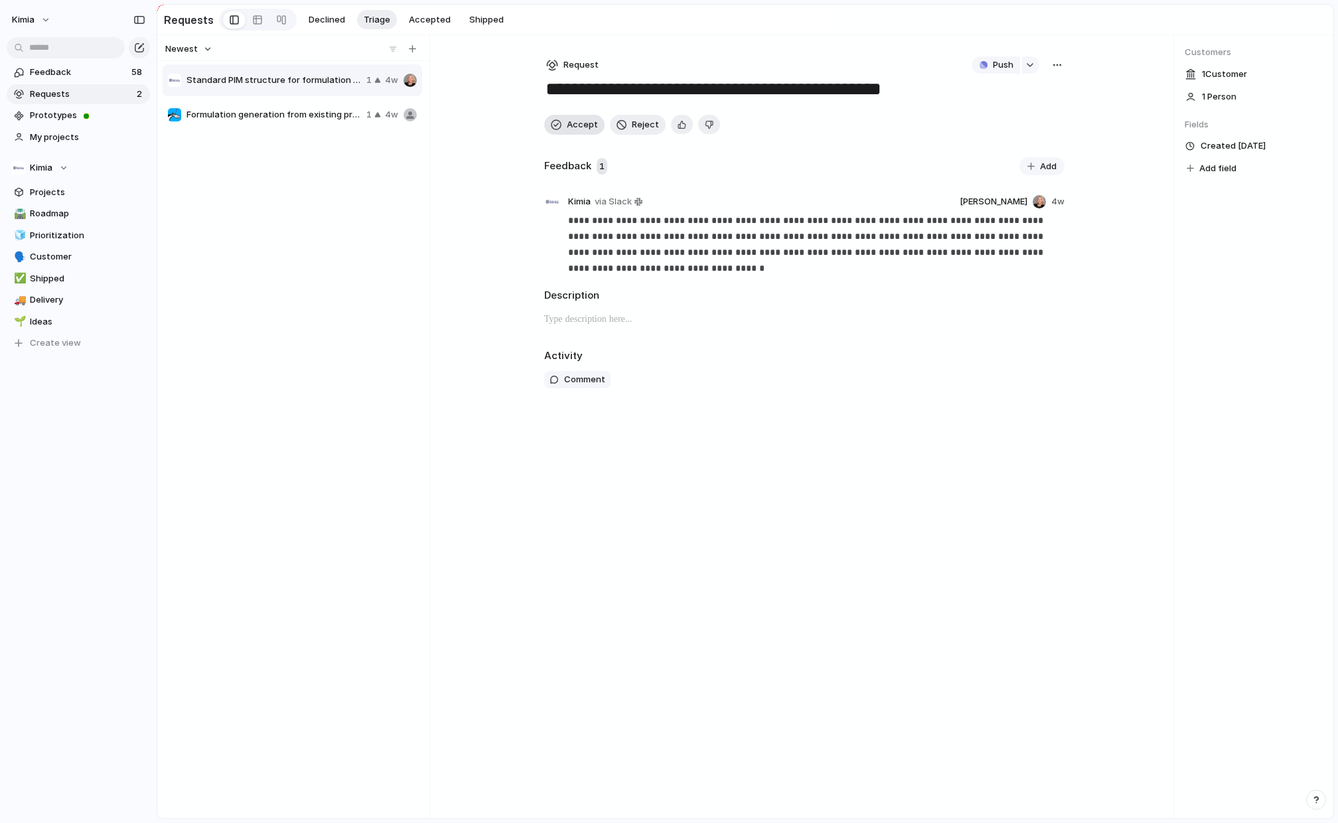
click at [571, 127] on span "Accept" at bounding box center [582, 124] width 31 height 13
type textarea "**********"
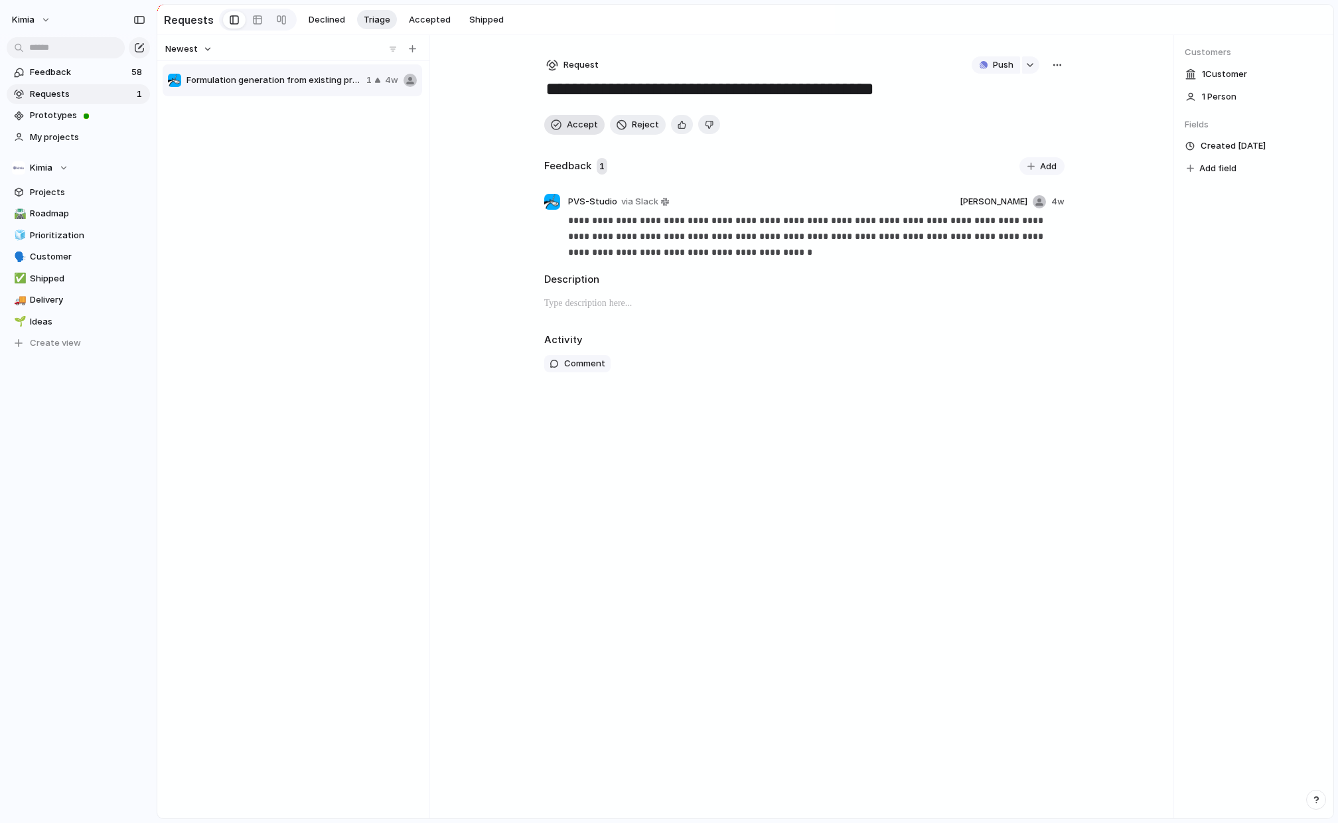
click at [571, 127] on span "Accept" at bounding box center [582, 124] width 31 height 13
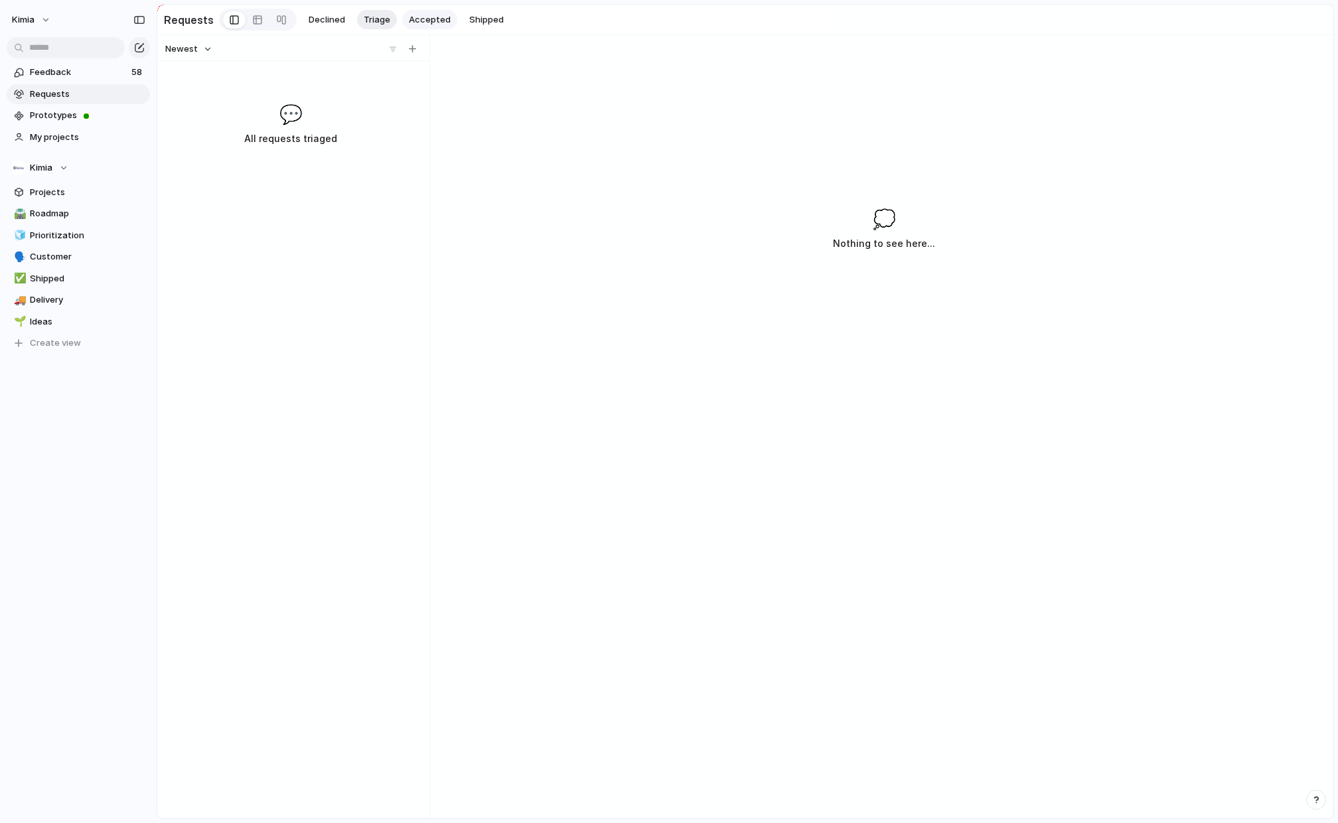
click at [409, 21] on span "Accepted" at bounding box center [430, 19] width 42 height 13
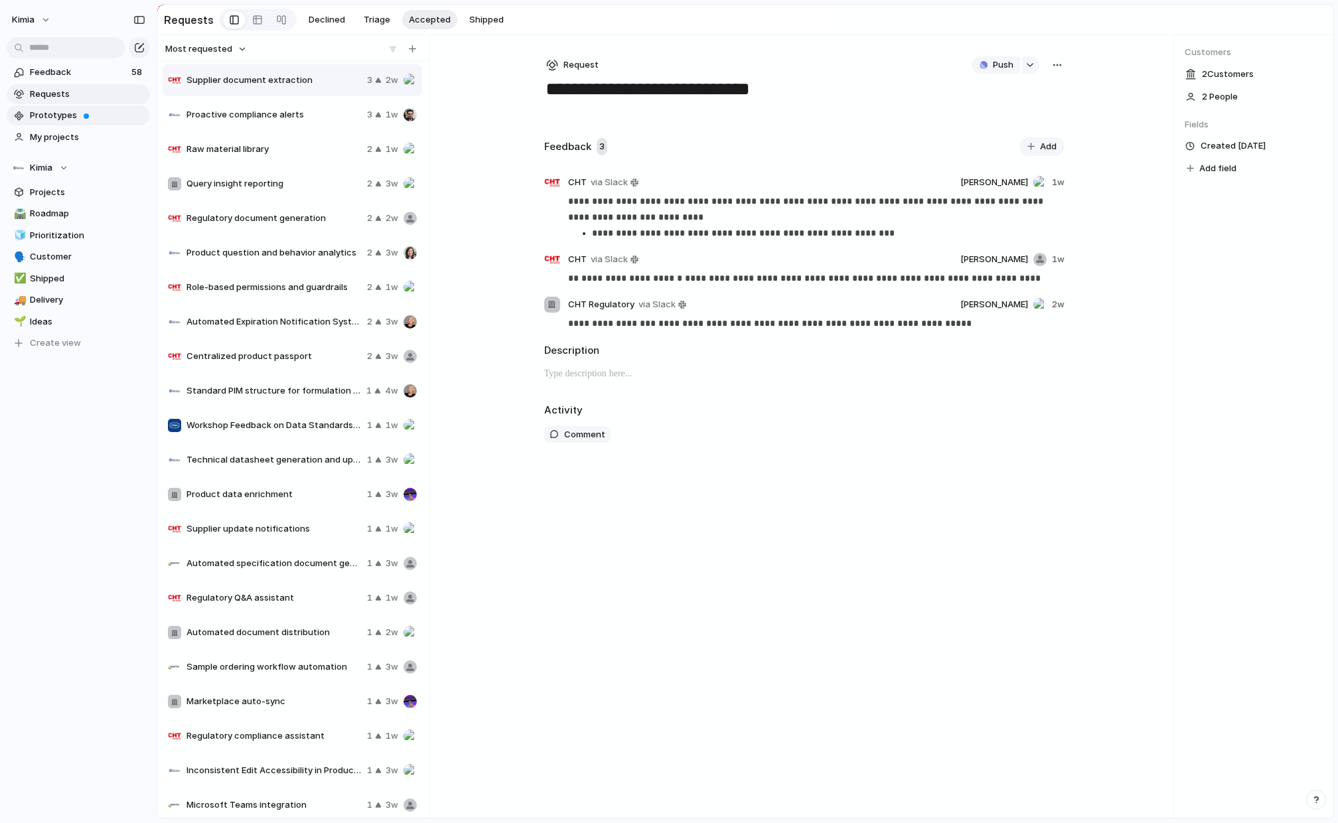
click at [52, 119] on span "Prototypes" at bounding box center [87, 115] width 115 height 13
click at [78, 68] on span "Feedback" at bounding box center [79, 72] width 98 height 13
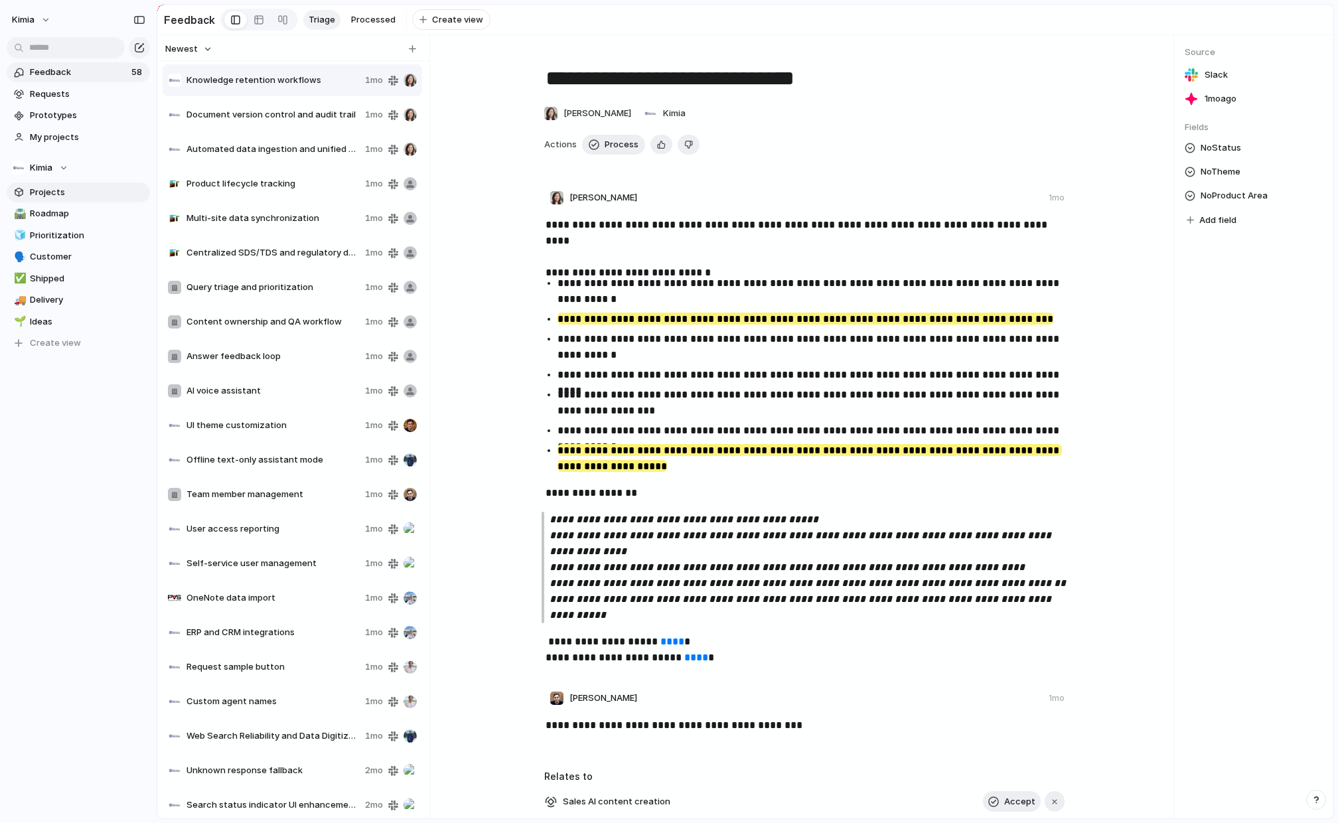
click at [47, 192] on span "Projects" at bounding box center [87, 192] width 115 height 13
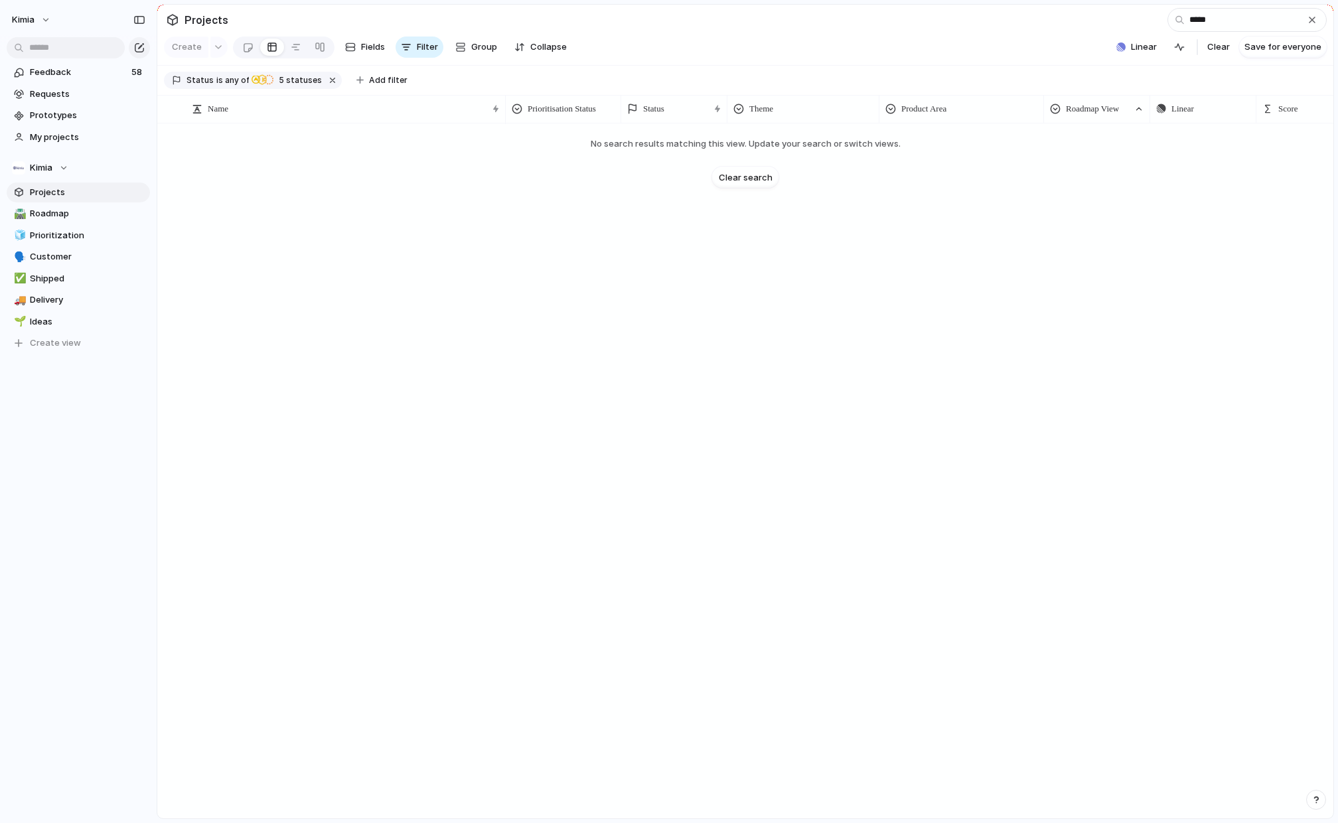
type input "*****"
